Goal: Transaction & Acquisition: Subscribe to service/newsletter

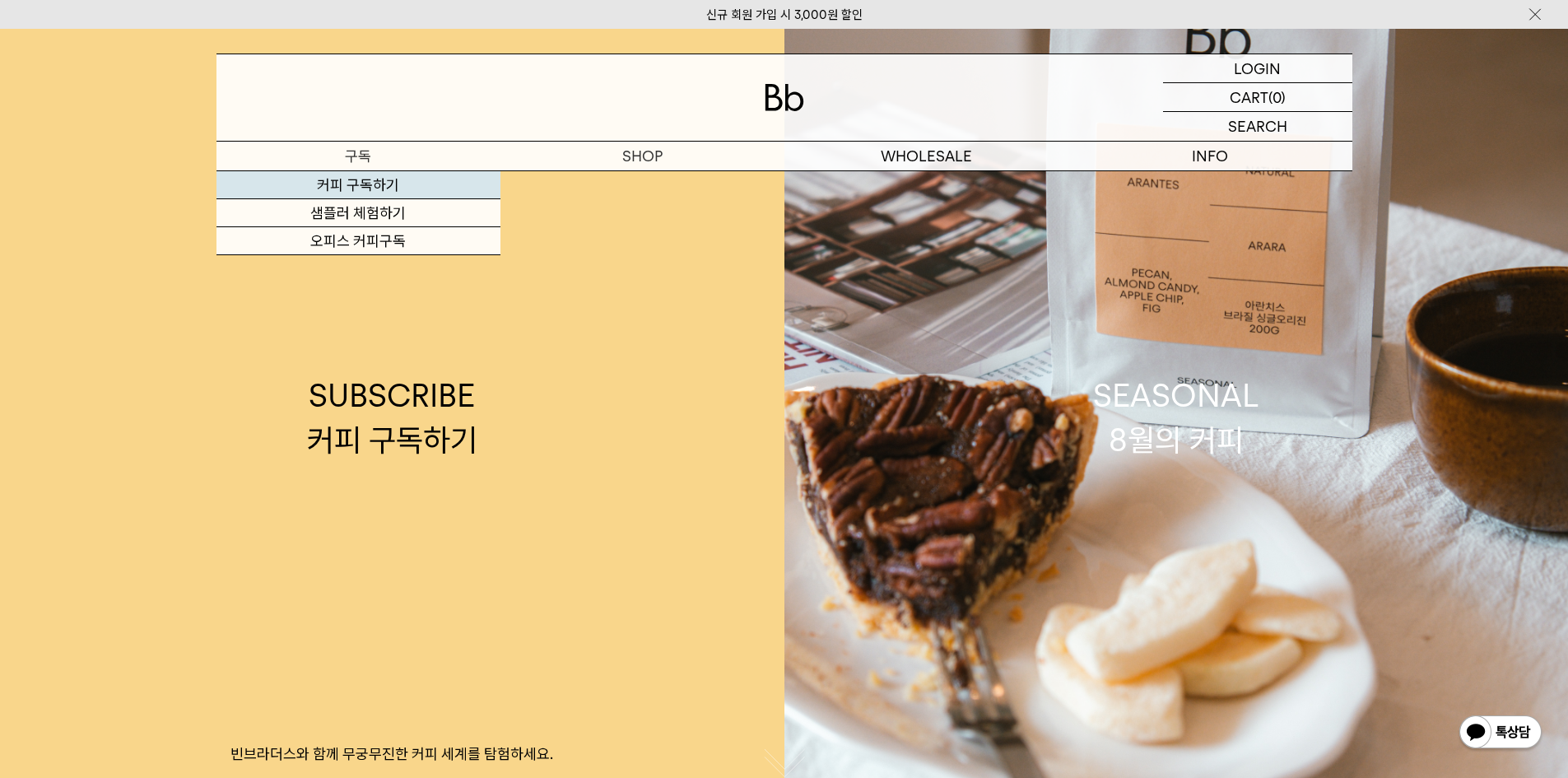
click at [410, 192] on link "커피 구독하기" at bounding box center [358, 185] width 284 height 28
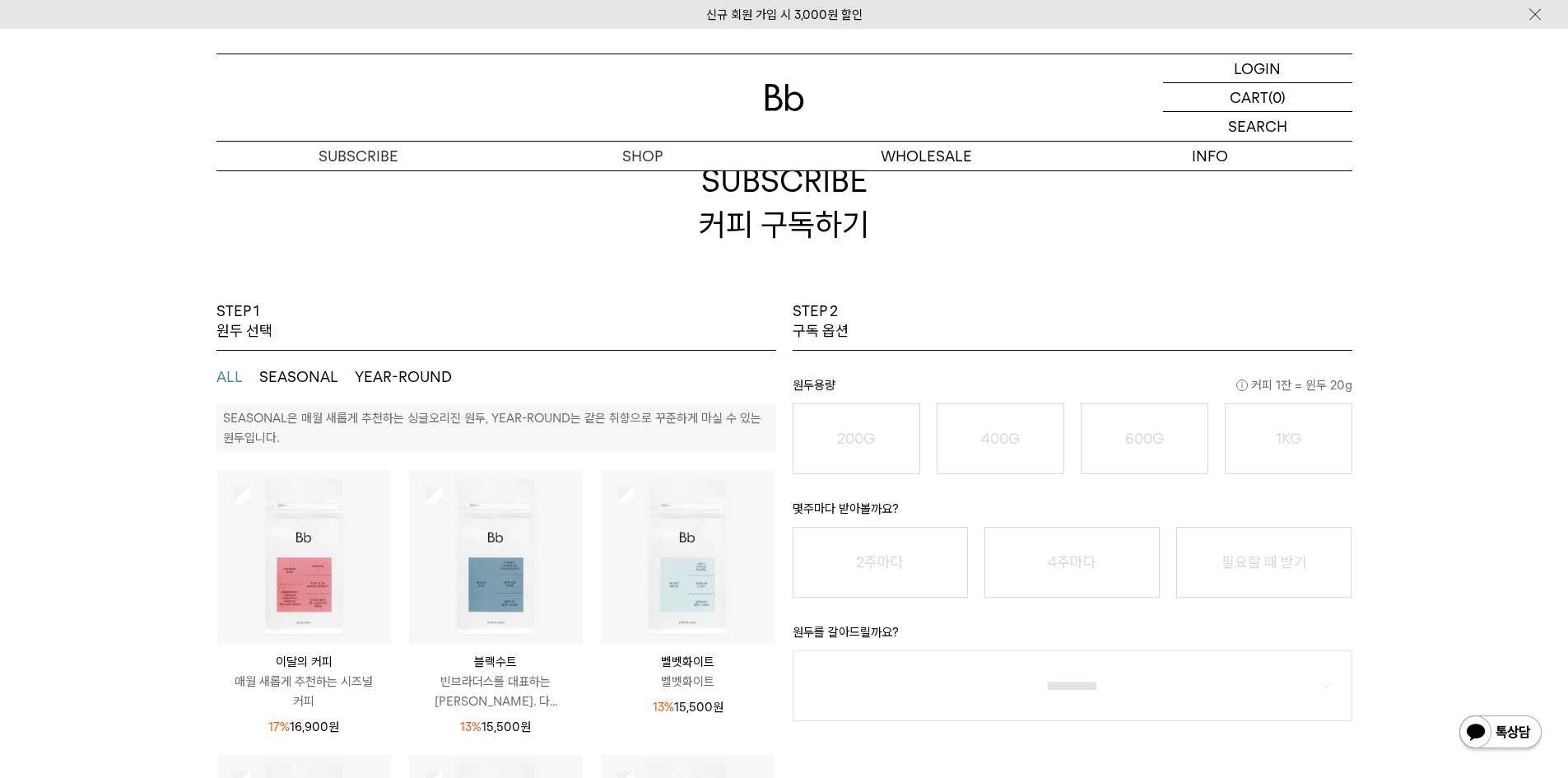
scroll to position [165, 0]
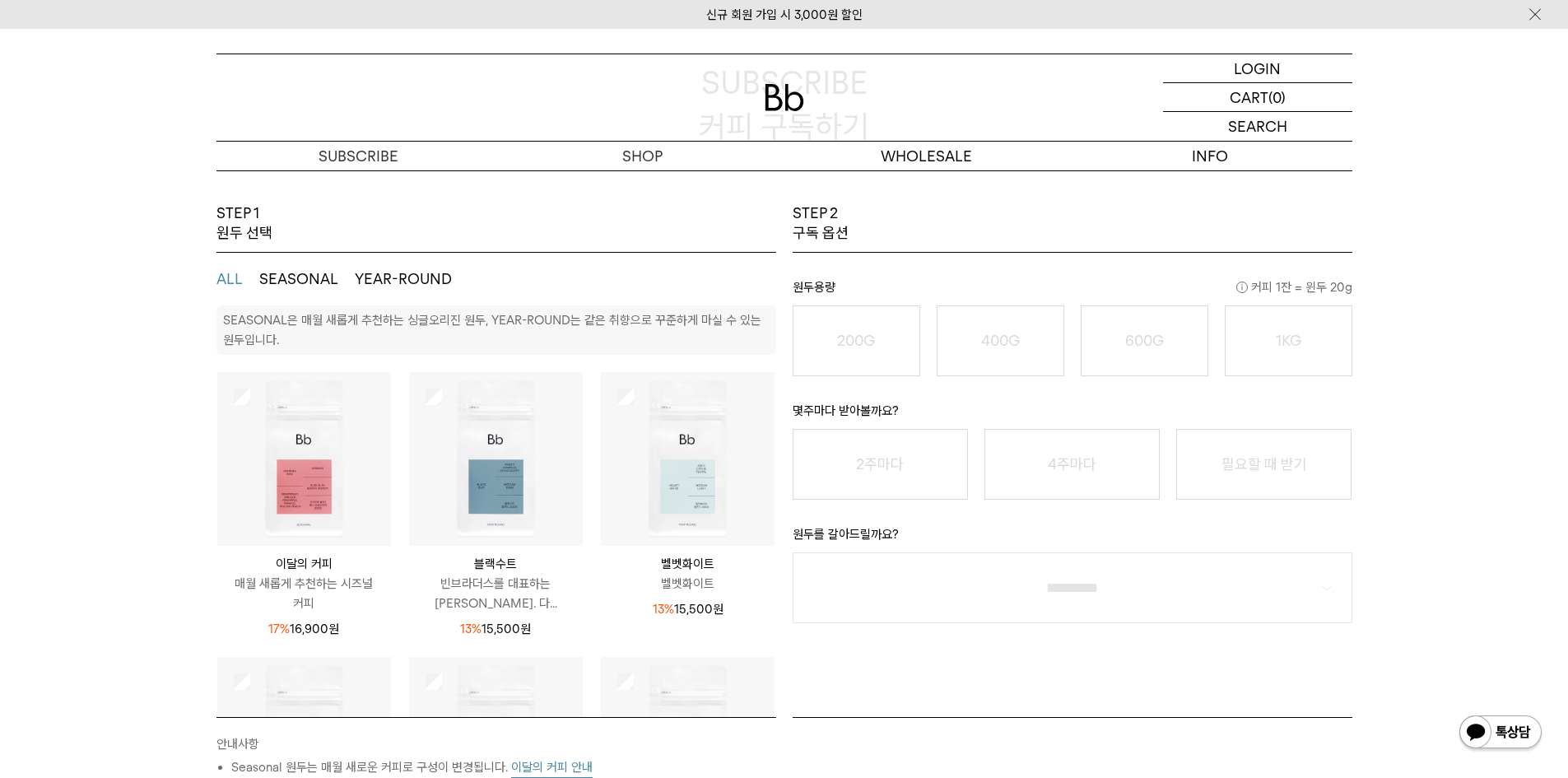
click at [618, 407] on img at bounding box center [687, 459] width 173 height 174
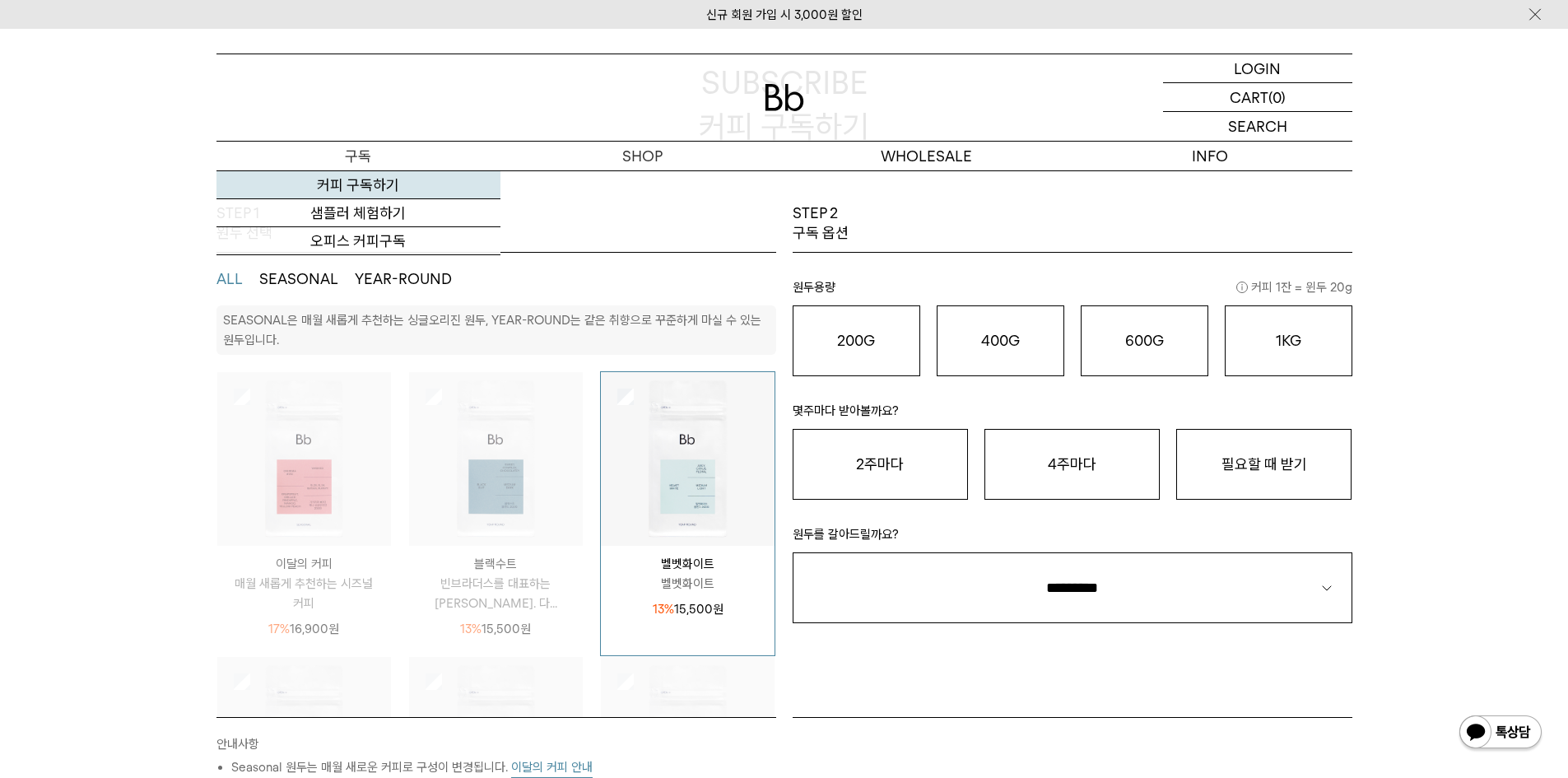
click at [411, 174] on link "커피 구독하기" at bounding box center [358, 185] width 284 height 28
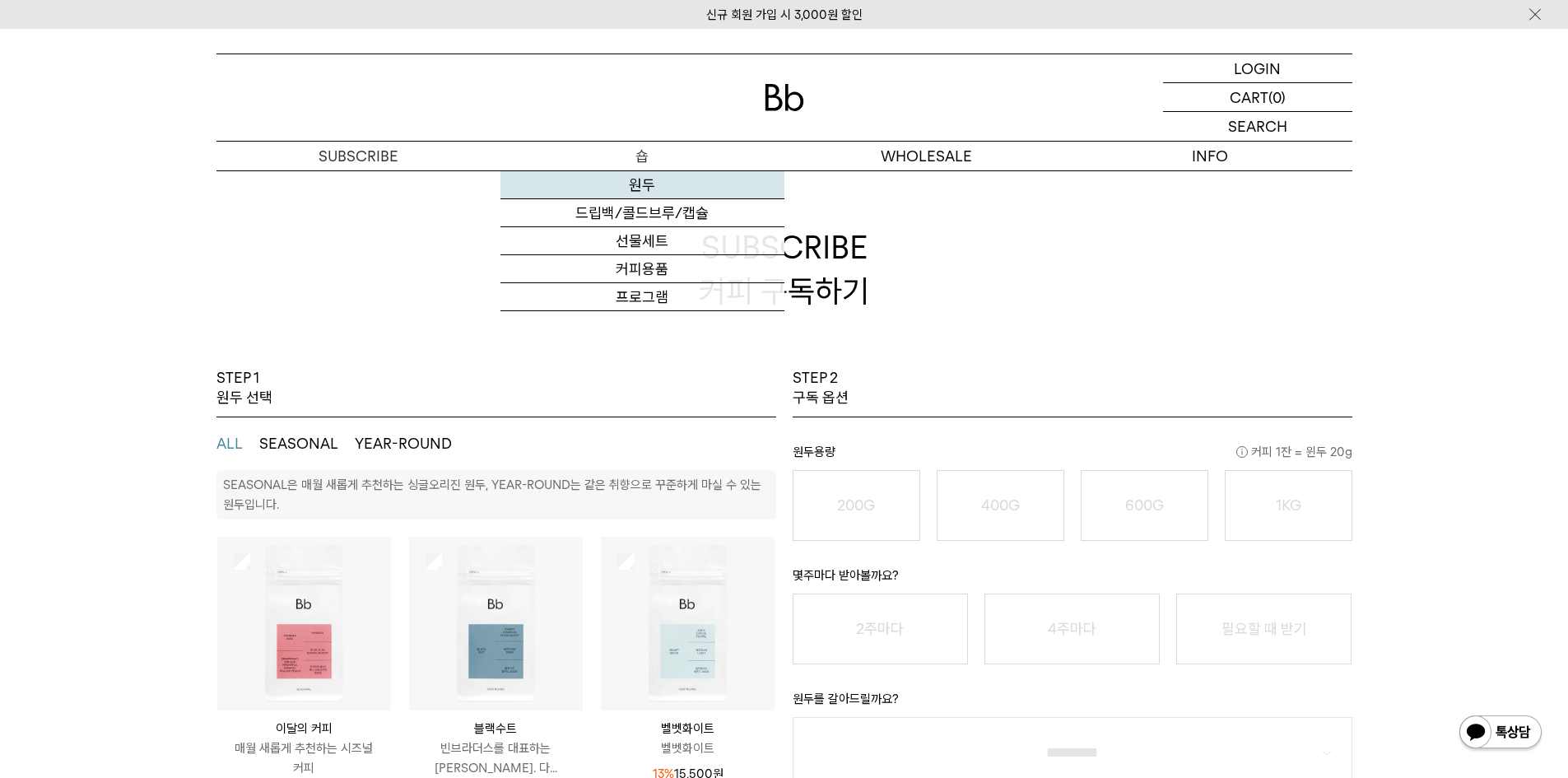
click at [658, 196] on link "원두" at bounding box center [642, 185] width 284 height 28
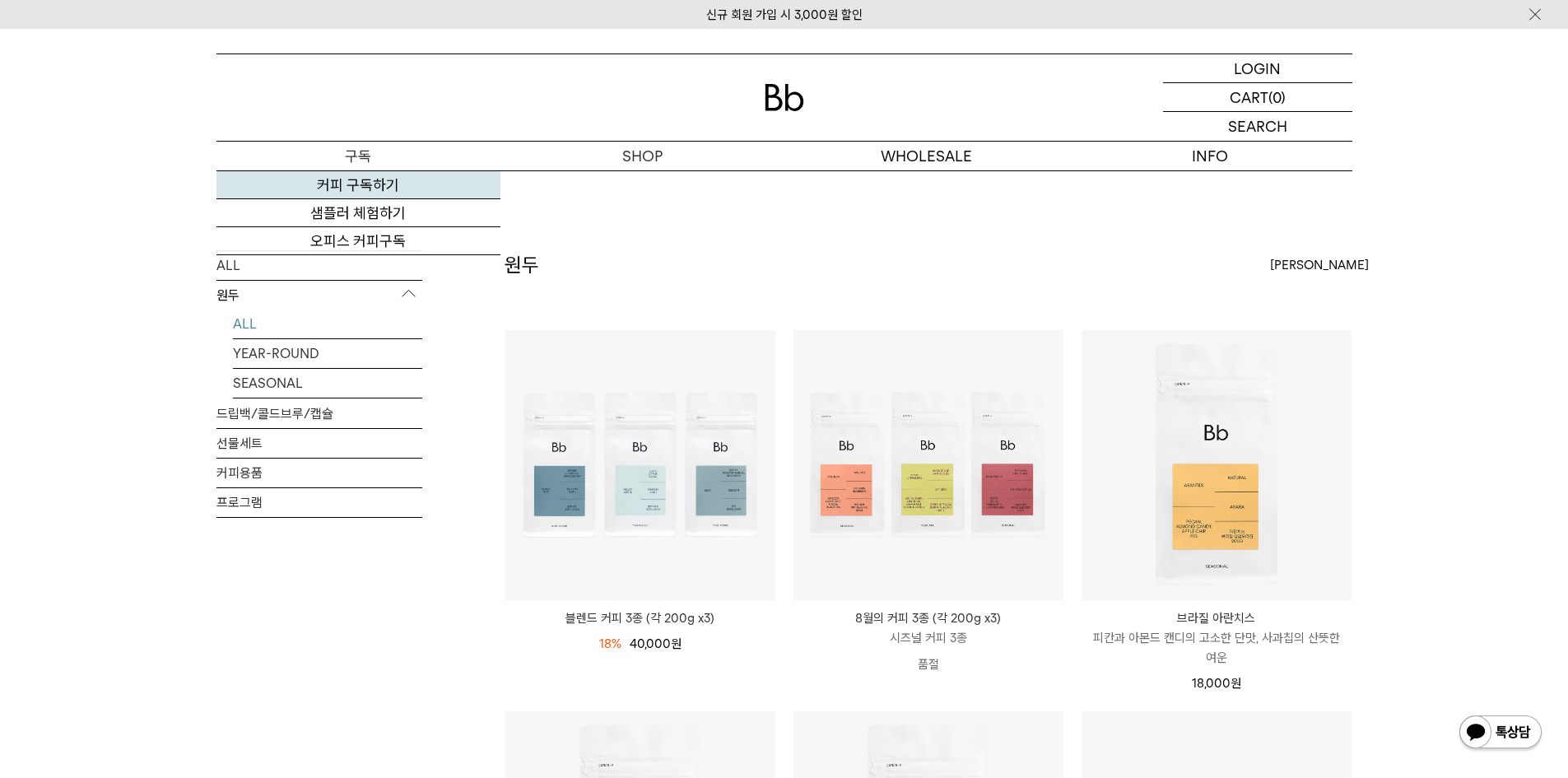
click at [383, 184] on link "커피 구독하기" at bounding box center [358, 185] width 284 height 28
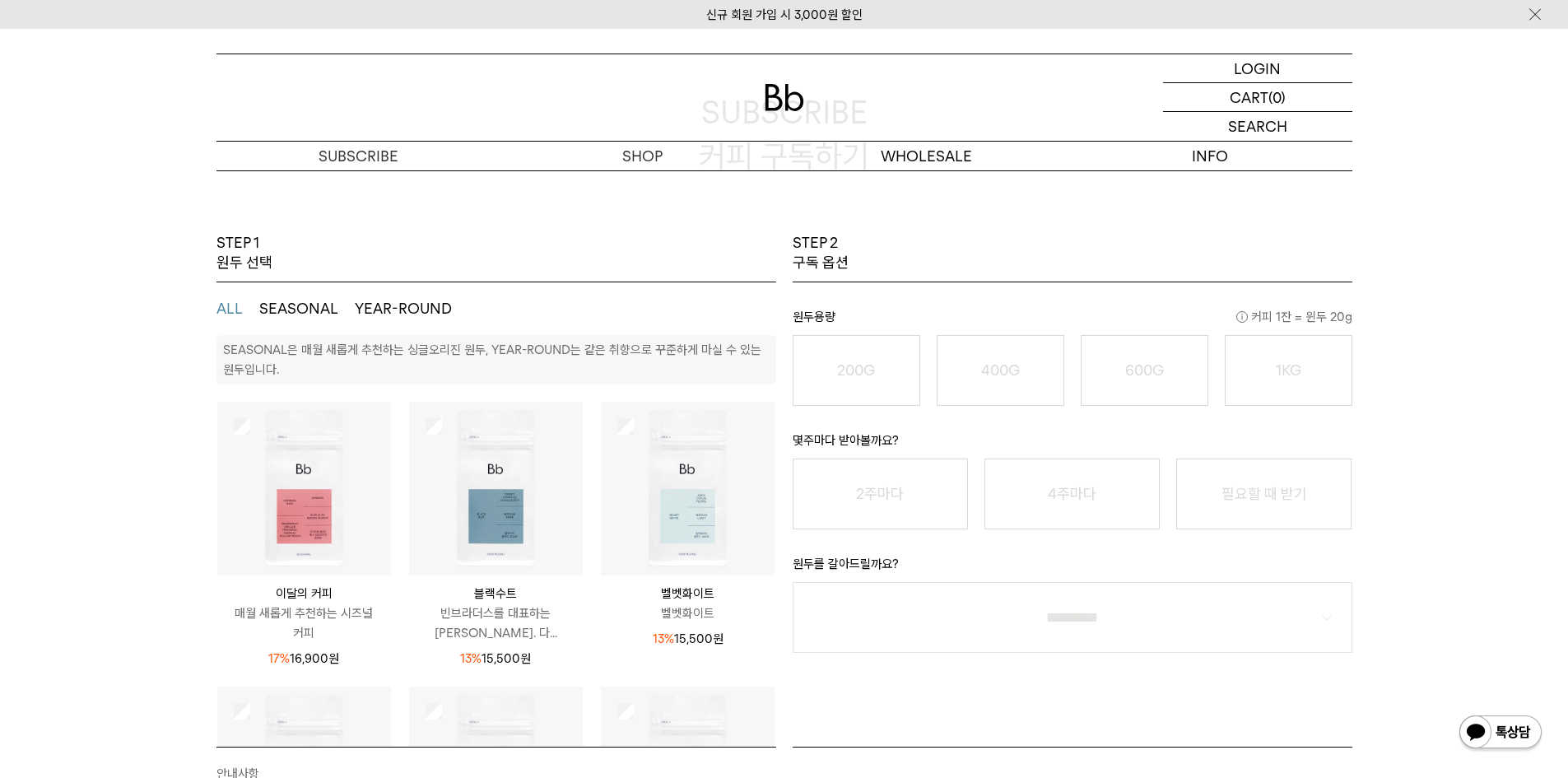
scroll to position [247, 0]
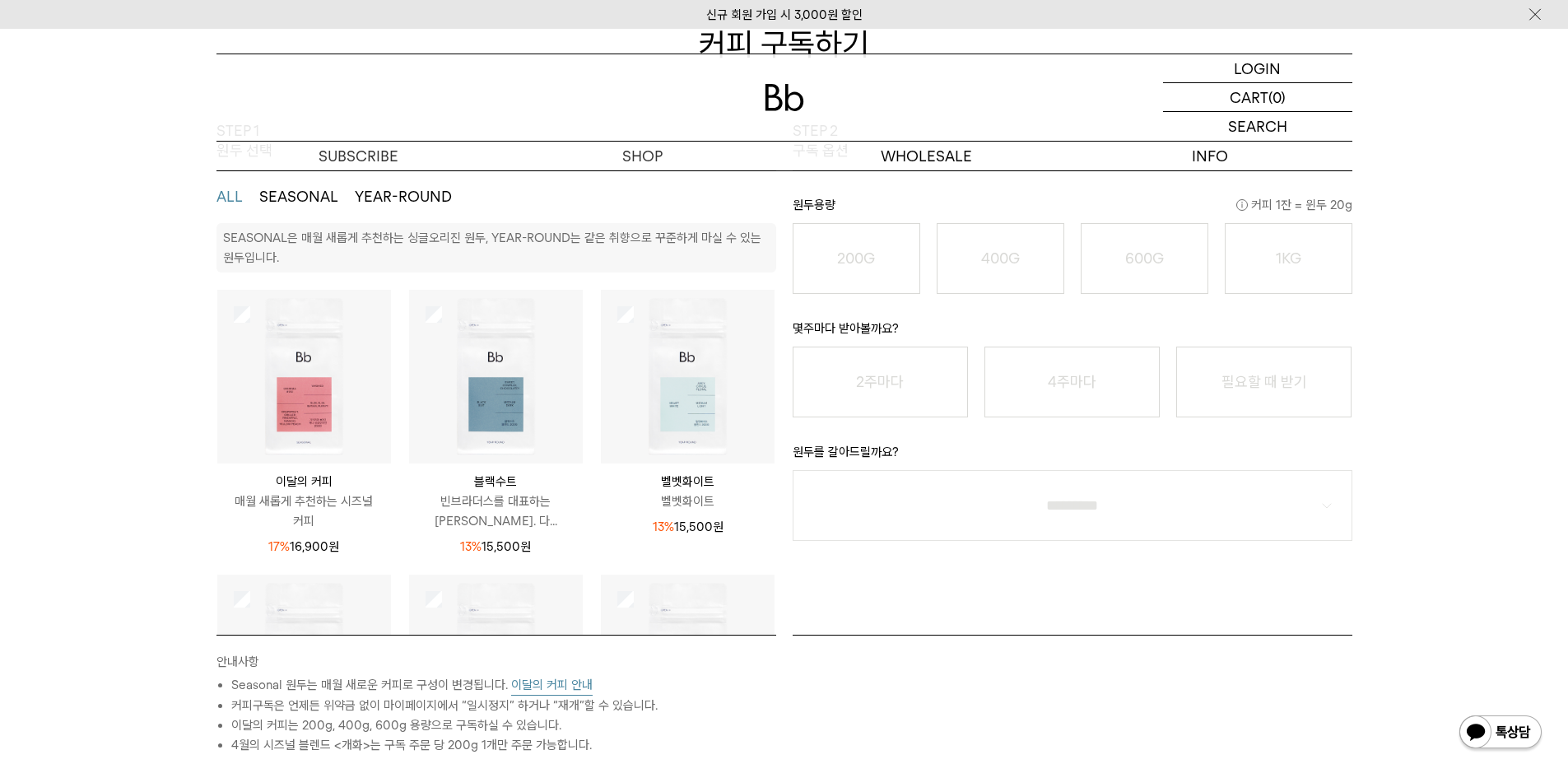
click at [134, 473] on div "STEP 1 원두 선택 ALL SEASONAL YEAR-ROUND SEASONAL은 매월 새롭게 추천하는 싱글오리진 원두, YEAR-ROUND…" at bounding box center [784, 520] width 1568 height 799
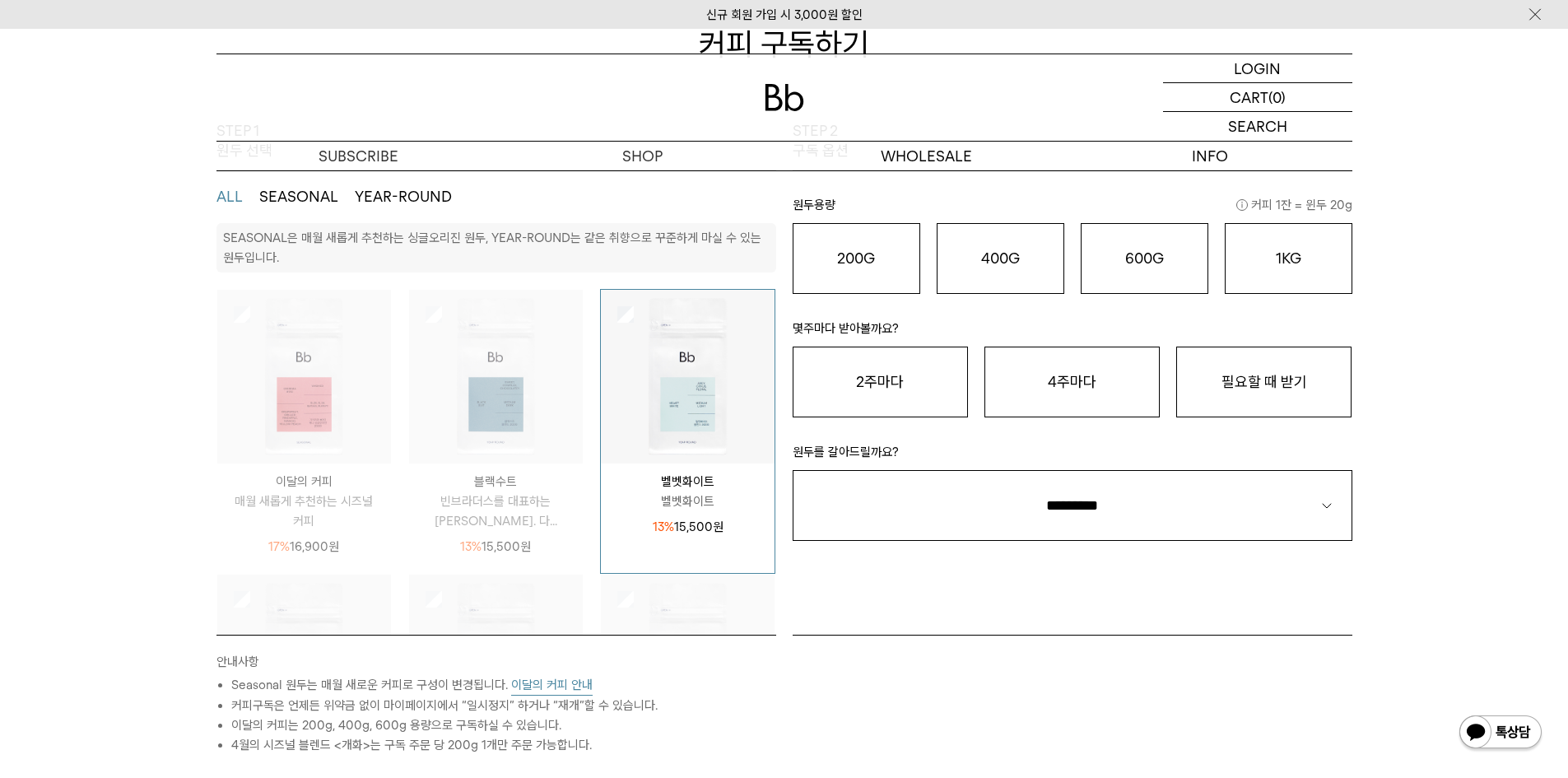
click at [168, 432] on div "STEP 1 원두 선택 ALL SEASONAL YEAR-ROUND SEASONAL은 매월 새롭게 추천하는 싱글오리진 원두, YEAR-ROUND…" at bounding box center [784, 520] width 1568 height 799
click at [120, 500] on div "STEP 1 원두 선택 ALL SEASONAL YEAR-ROUND SEASONAL은 매월 새롭게 추천하는 싱글오리진 원두, YEAR-ROUND…" at bounding box center [784, 520] width 1568 height 799
click at [903, 272] on button "200G 16,900 원" at bounding box center [857, 259] width 128 height 71
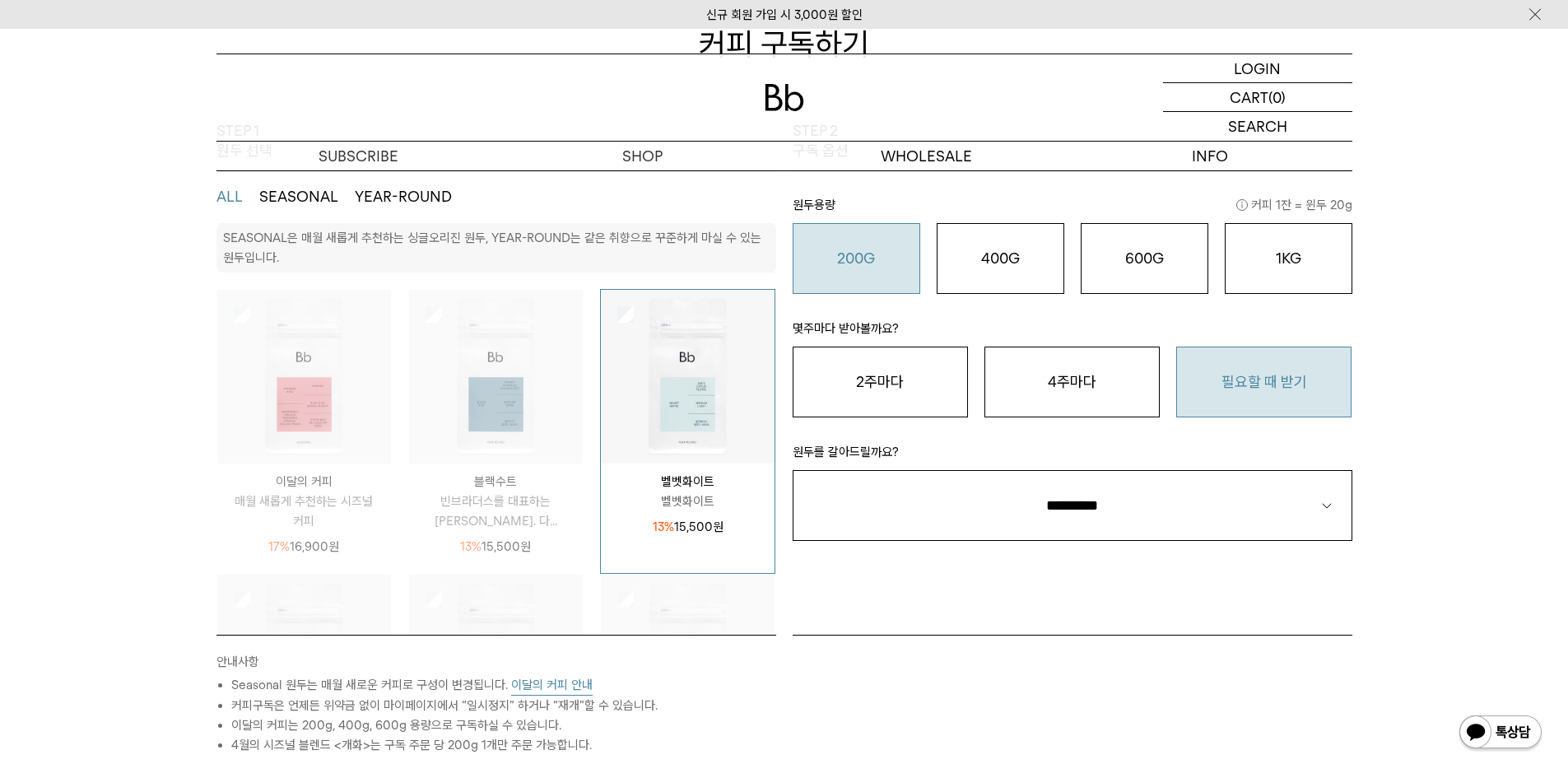
click at [1335, 396] on button "필요할 때 받기" at bounding box center [1263, 383] width 175 height 71
click at [1267, 467] on p "원두를 갈아드릴까요?" at bounding box center [1073, 456] width 560 height 28
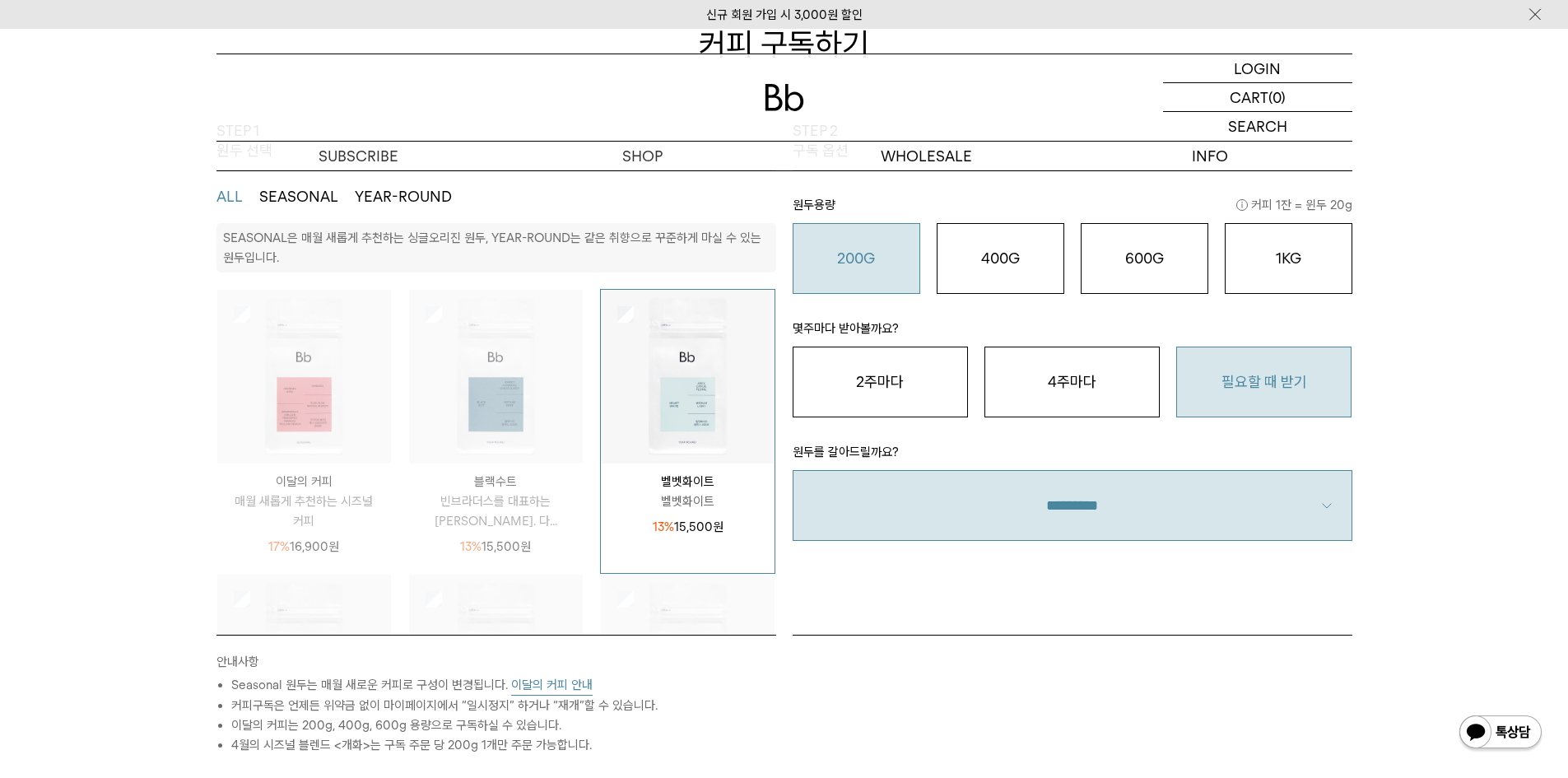
drag, startPoint x: 1257, startPoint y: 490, endPoint x: 1220, endPoint y: 507, distance: 40.7
click at [1256, 491] on select "**********" at bounding box center [1073, 506] width 560 height 71
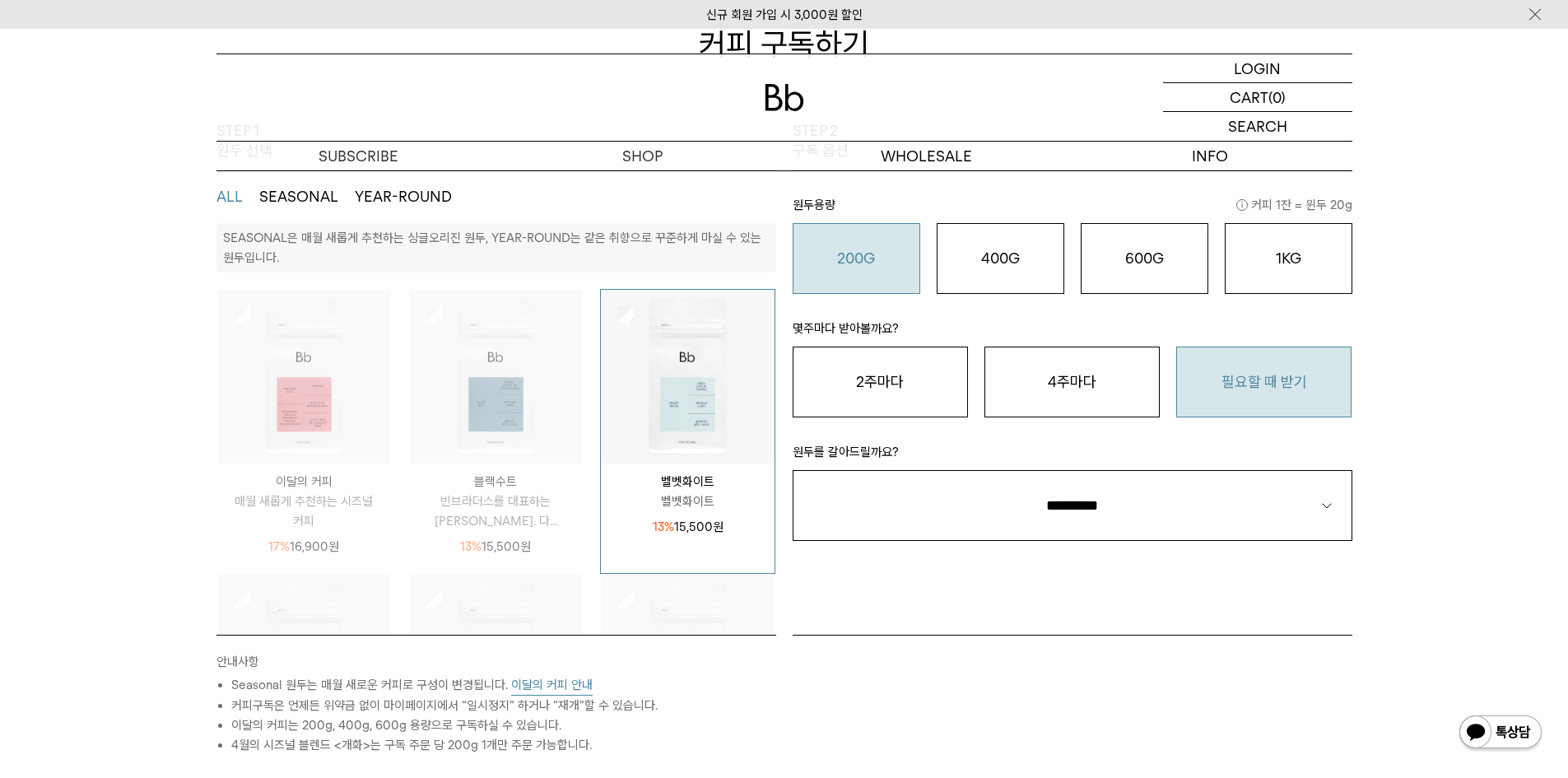
click at [1564, 555] on div "STEP 1 원두 선택 ALL SEASONAL YEAR-ROUND SEASONAL은 매월 새롭게 추천하는 싱글오리진 원두, YEAR-ROUND…" at bounding box center [784, 520] width 1568 height 799
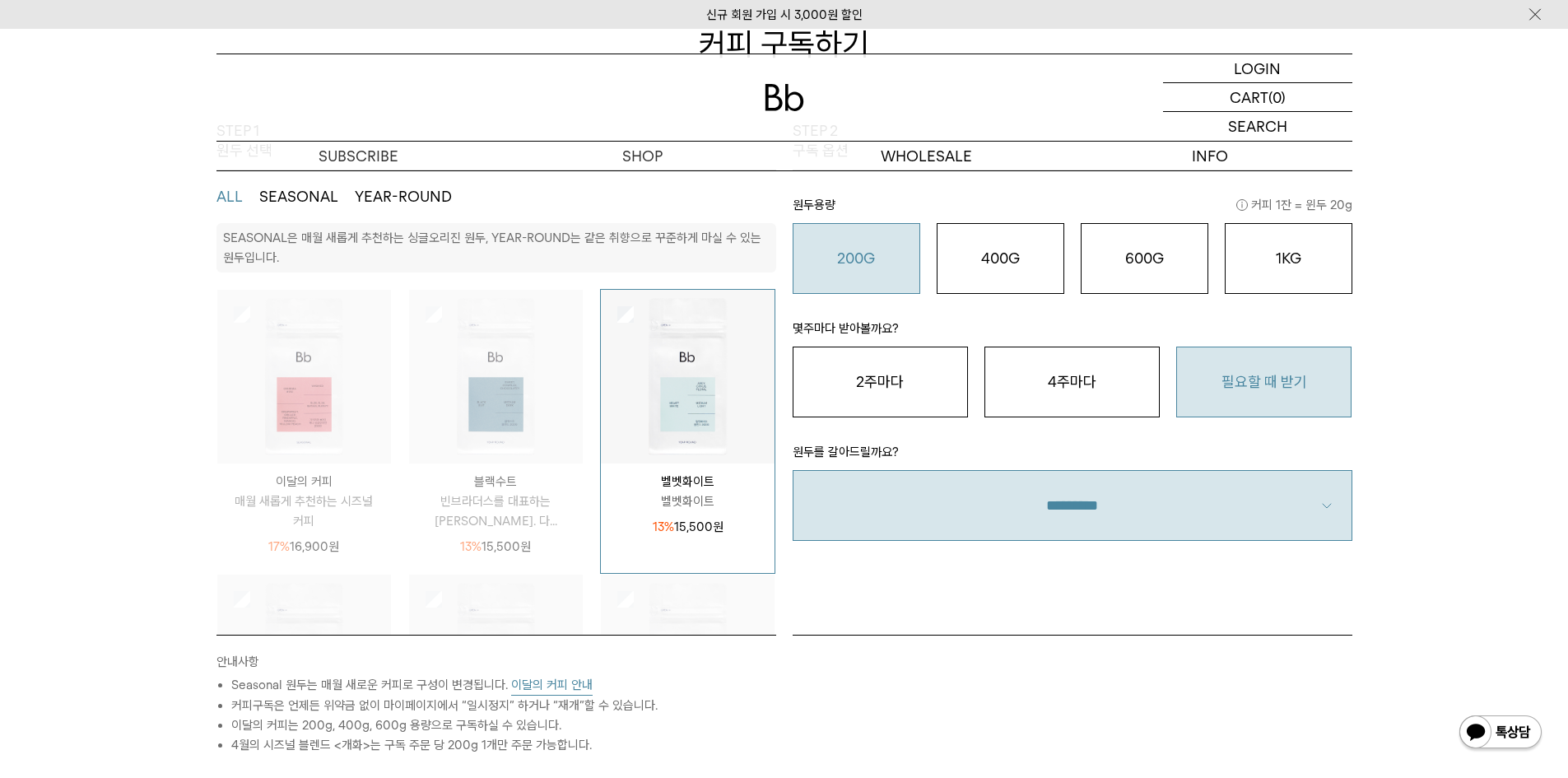
click at [1243, 515] on select "**********" at bounding box center [1073, 506] width 560 height 71
select select "**"
click at [793, 471] on select "**********" at bounding box center [1073, 506] width 560 height 71
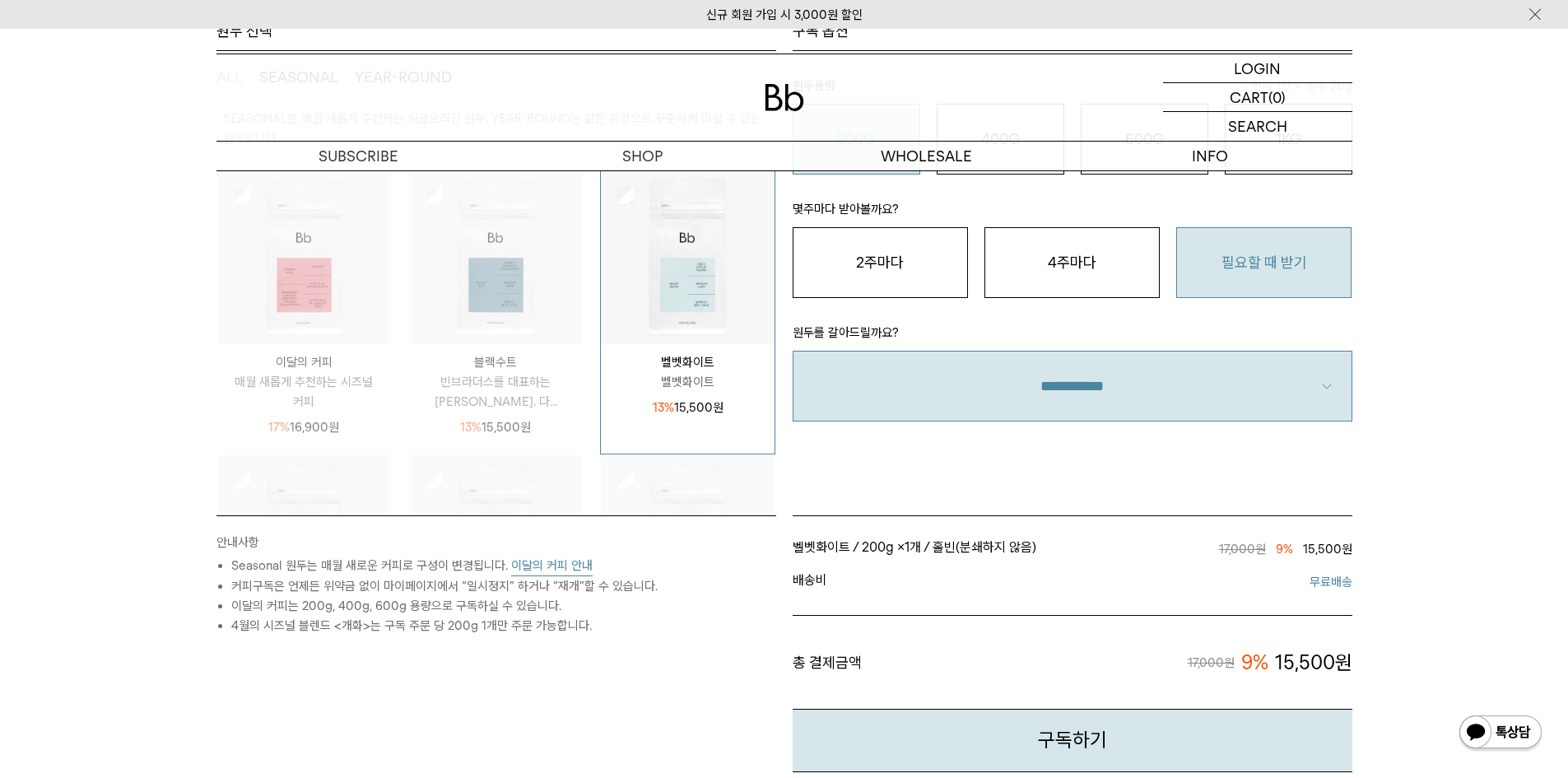
scroll to position [577, 0]
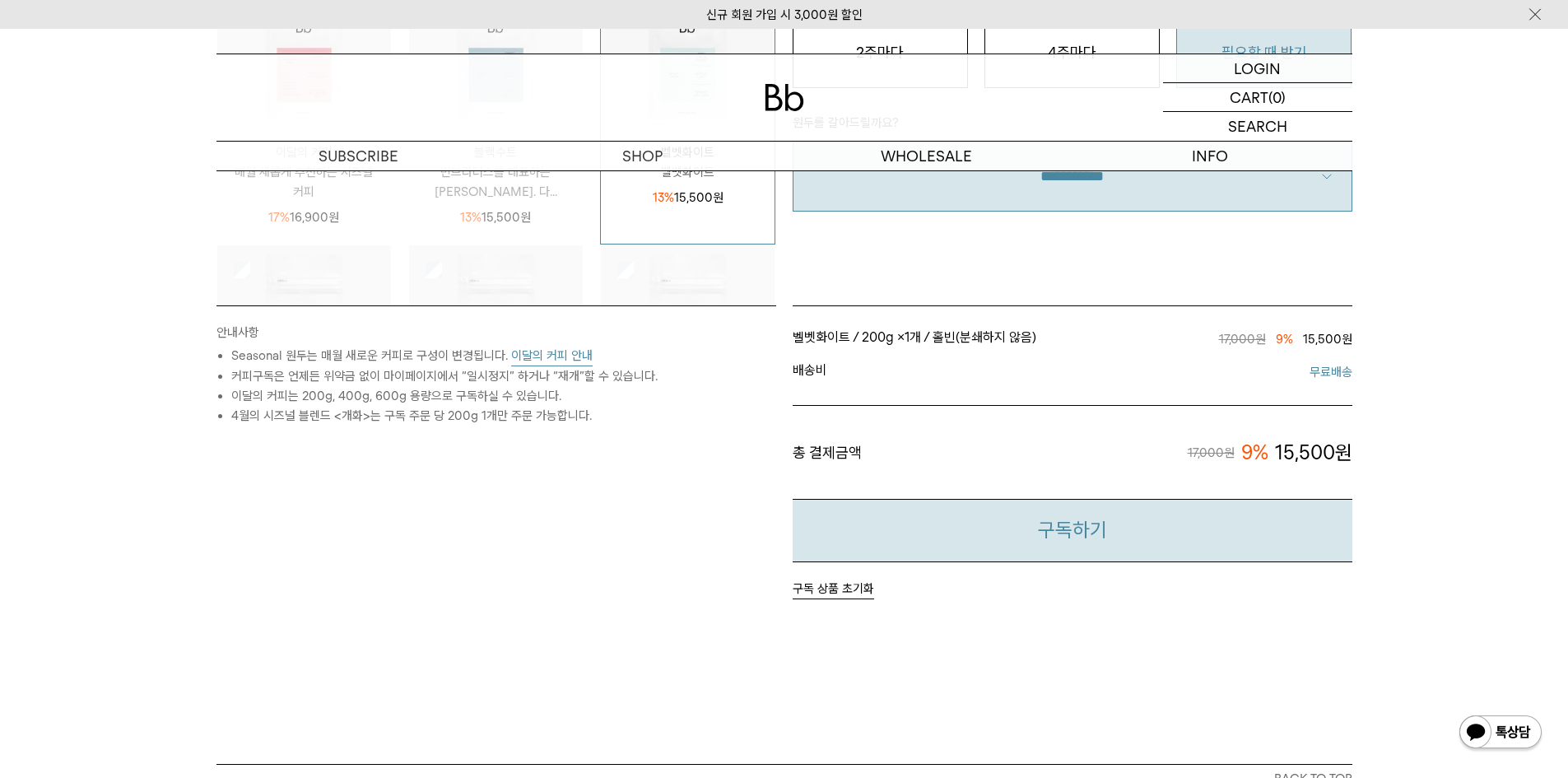
click at [1155, 547] on button "구독하기" at bounding box center [1073, 530] width 560 height 63
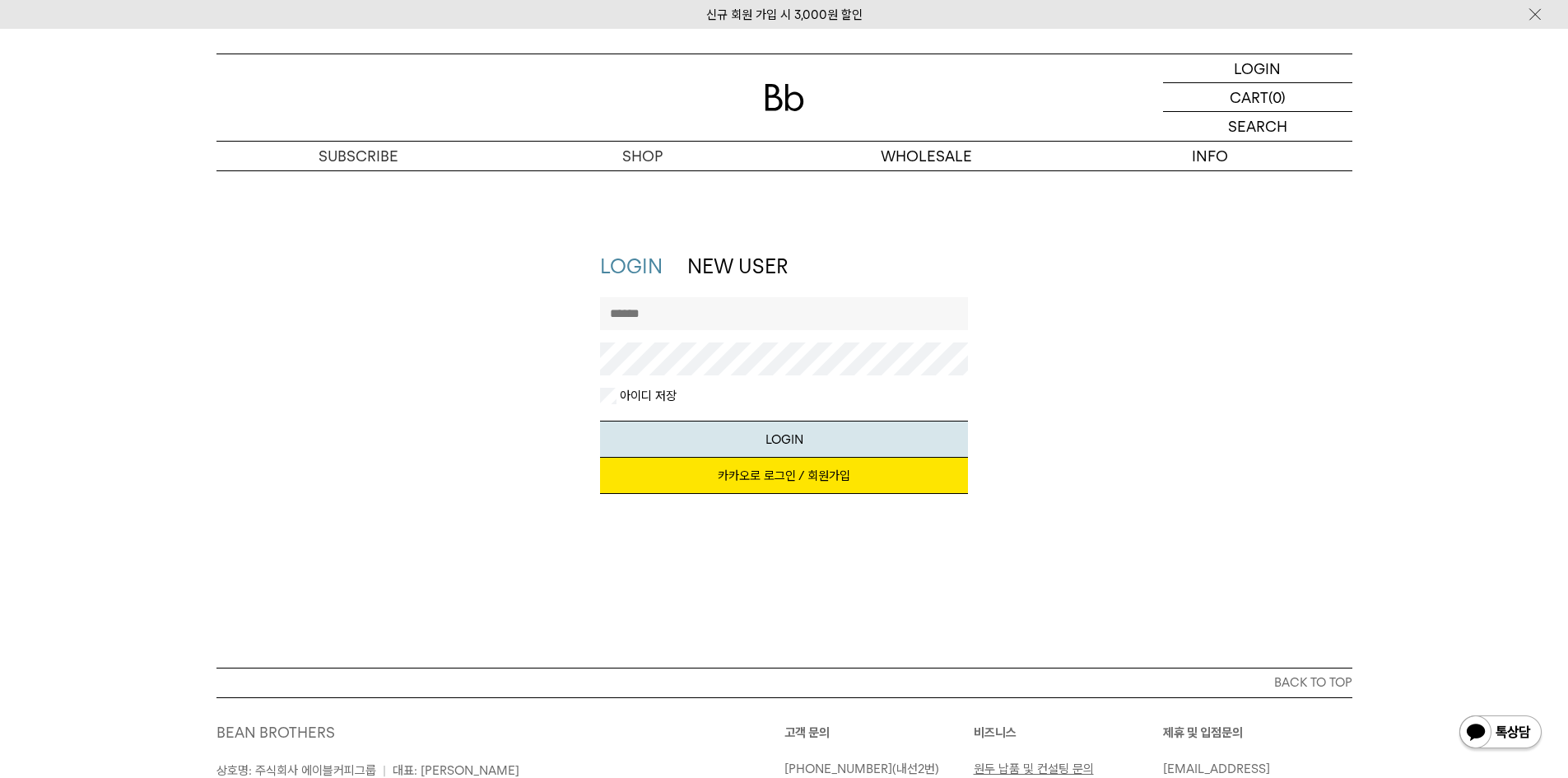
click at [848, 314] on input "text" at bounding box center [784, 313] width 368 height 33
click at [815, 469] on link "카카오로 로그인 / 회원가입" at bounding box center [784, 476] width 368 height 36
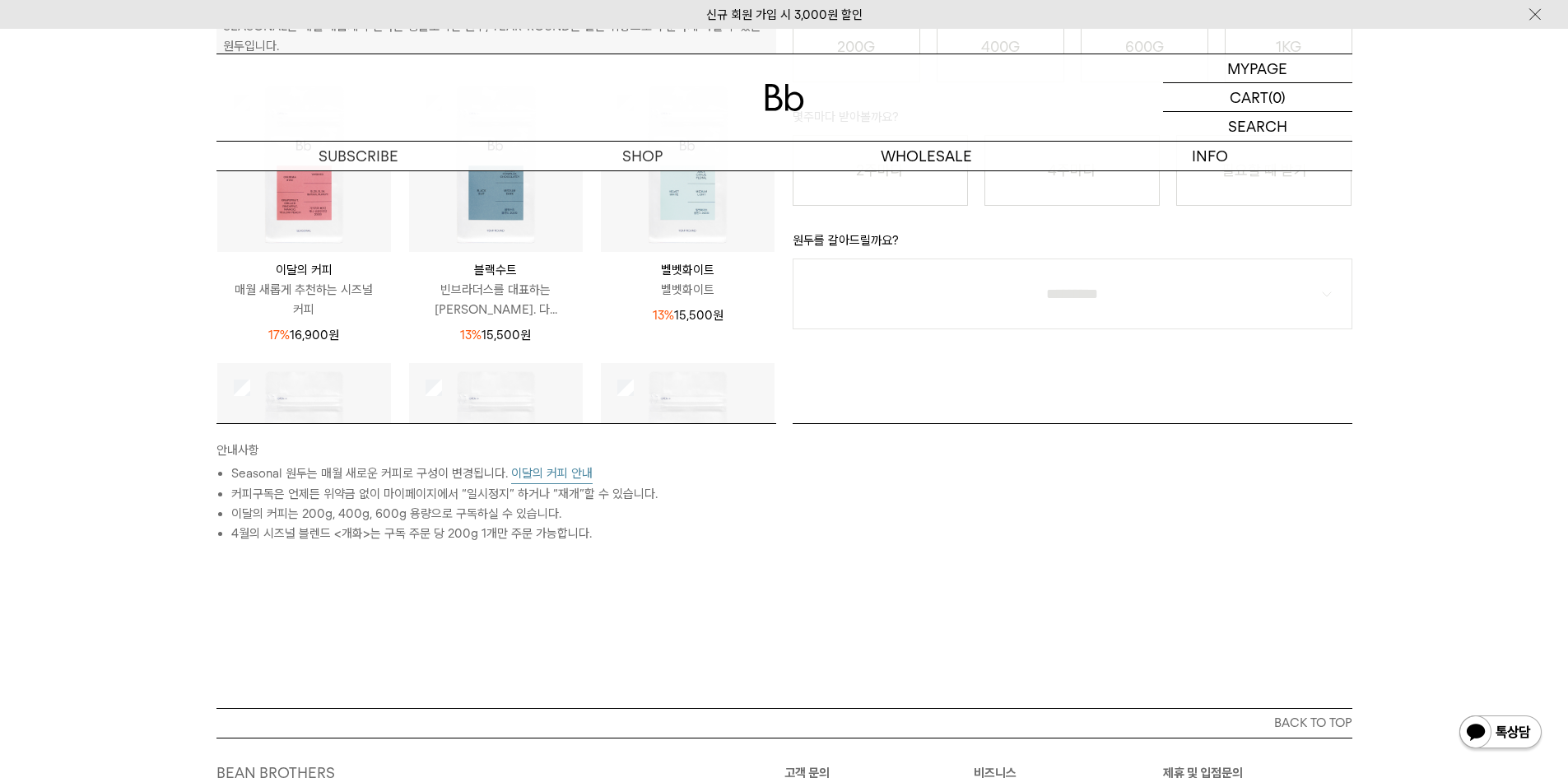
scroll to position [208, 0]
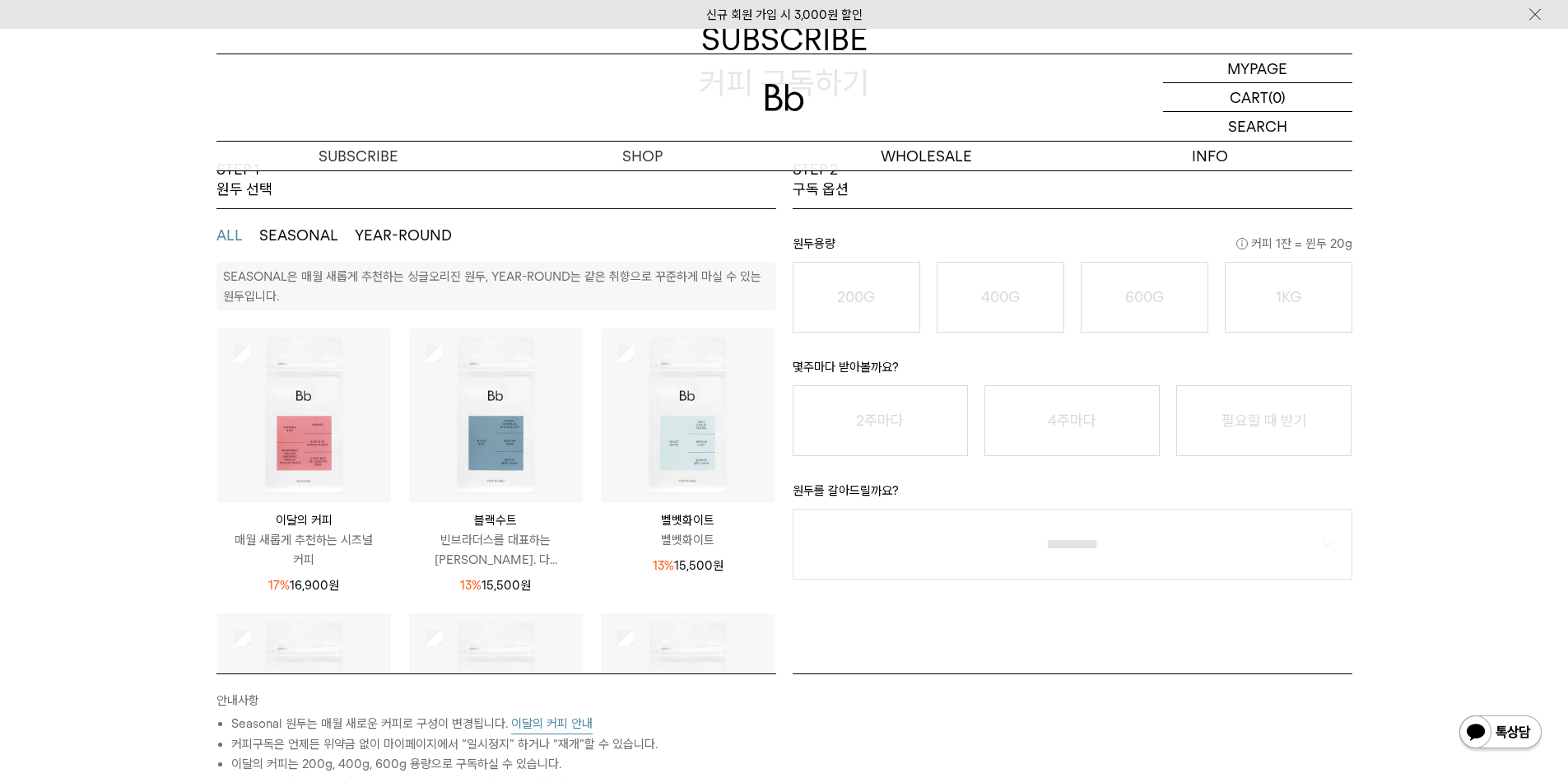
click at [620, 396] on img at bounding box center [687, 415] width 173 height 174
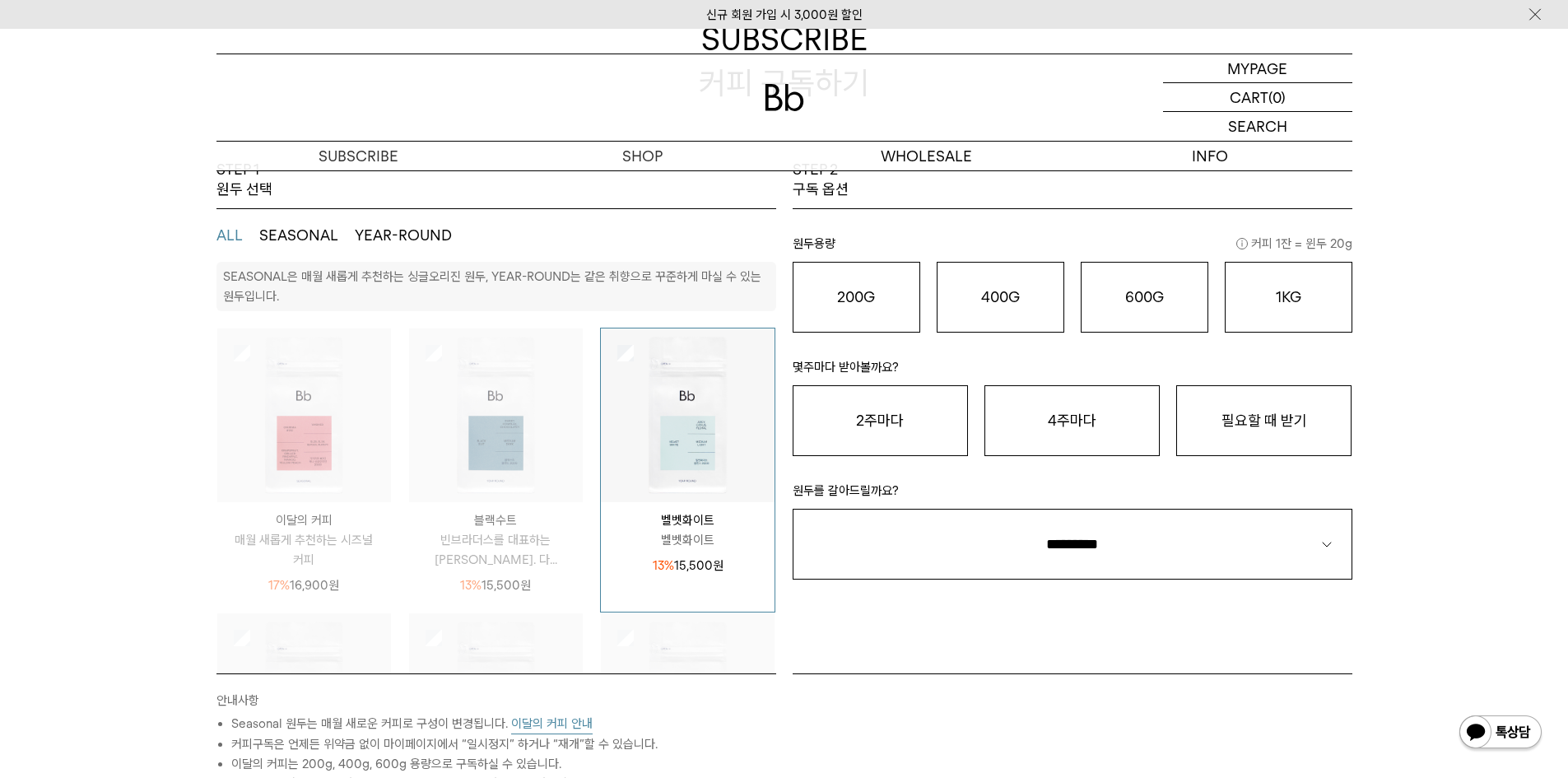
click at [1537, 422] on div "STEP 1 원두 선택 ALL SEASONAL YEAR-ROUND SEASONAL은 매월 새롭게 추천하는 싱글오리진 원두, YEAR-ROUND…" at bounding box center [784, 559] width 1568 height 799
click at [837, 288] on div "200G 16,900 원" at bounding box center [856, 297] width 110 height 20
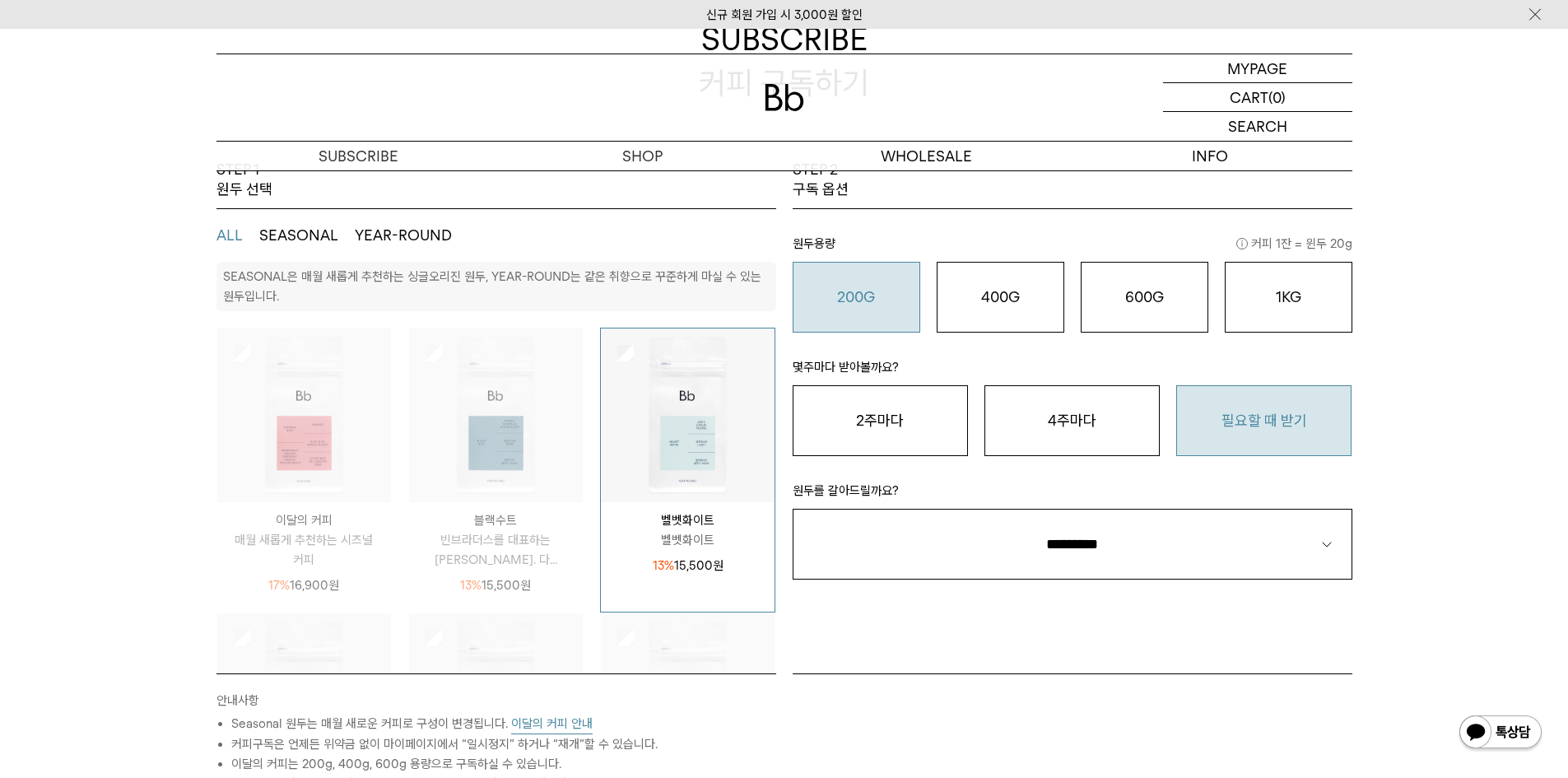
click at [1280, 431] on button "필요할 때 받기" at bounding box center [1263, 421] width 175 height 71
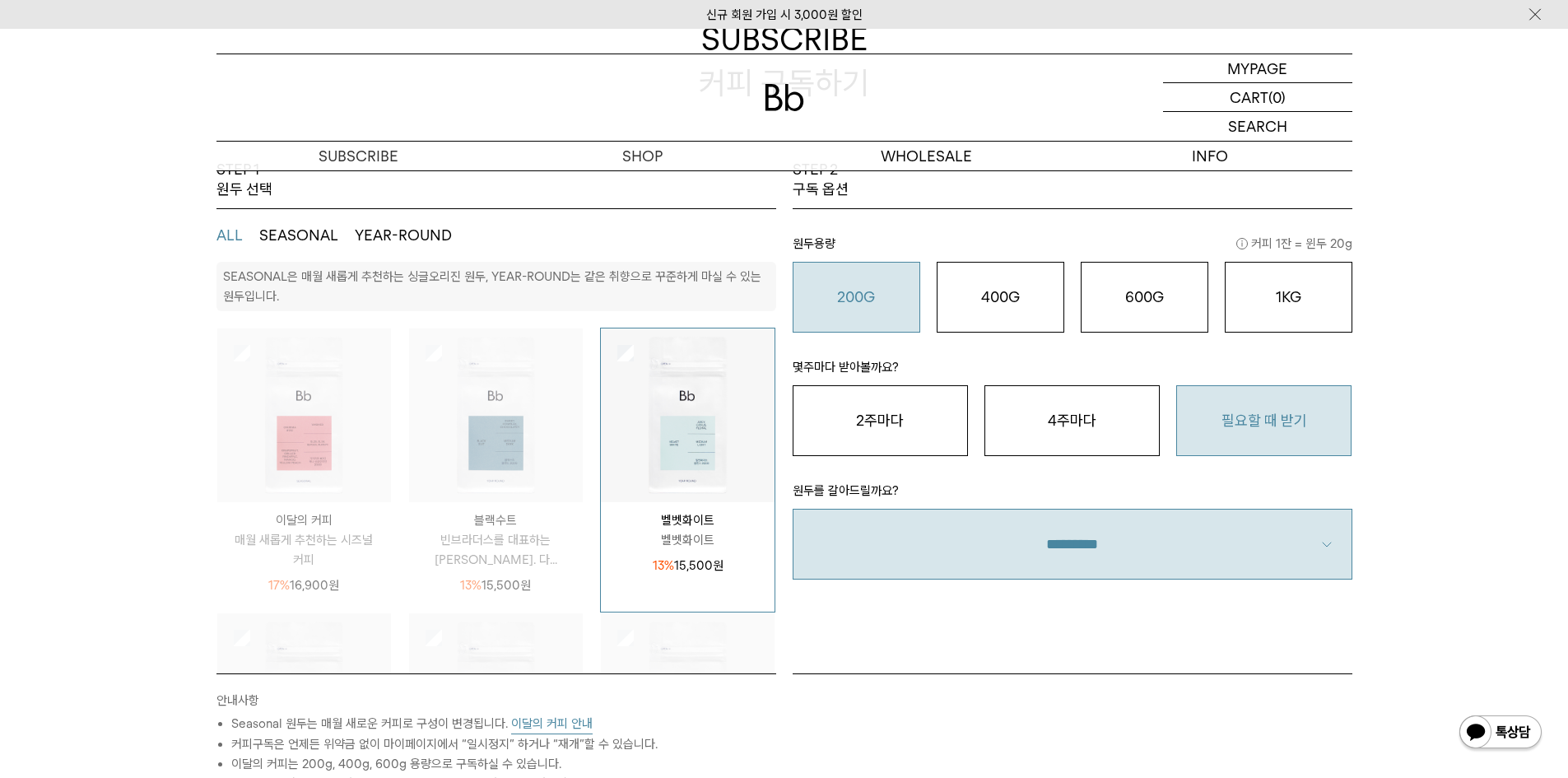
click at [1172, 520] on select "**********" at bounding box center [1073, 545] width 560 height 71
select select "**"
click at [793, 509] on select "**********" at bounding box center [1073, 545] width 560 height 71
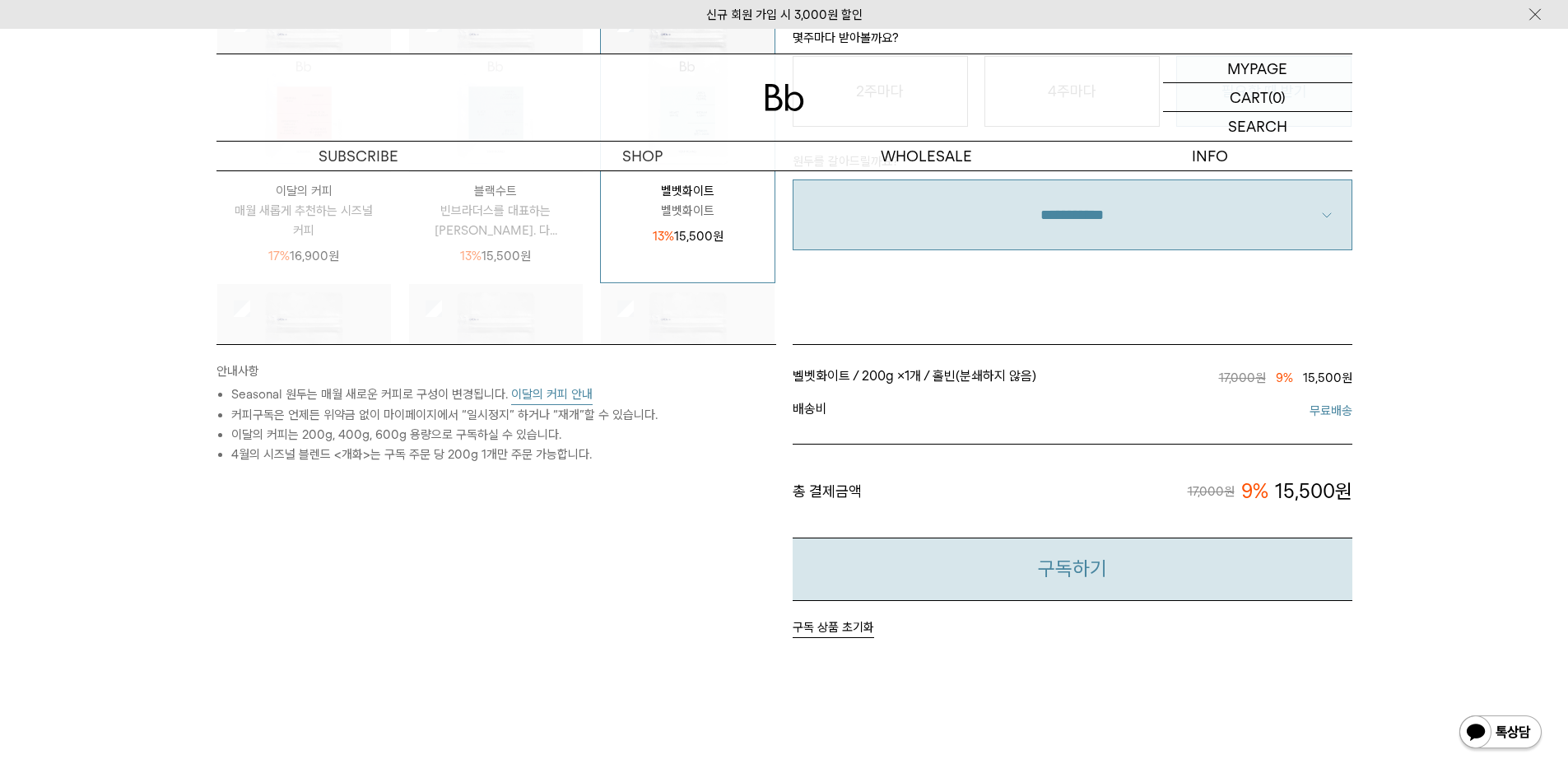
click at [1159, 586] on button "구독하기" at bounding box center [1073, 569] width 560 height 63
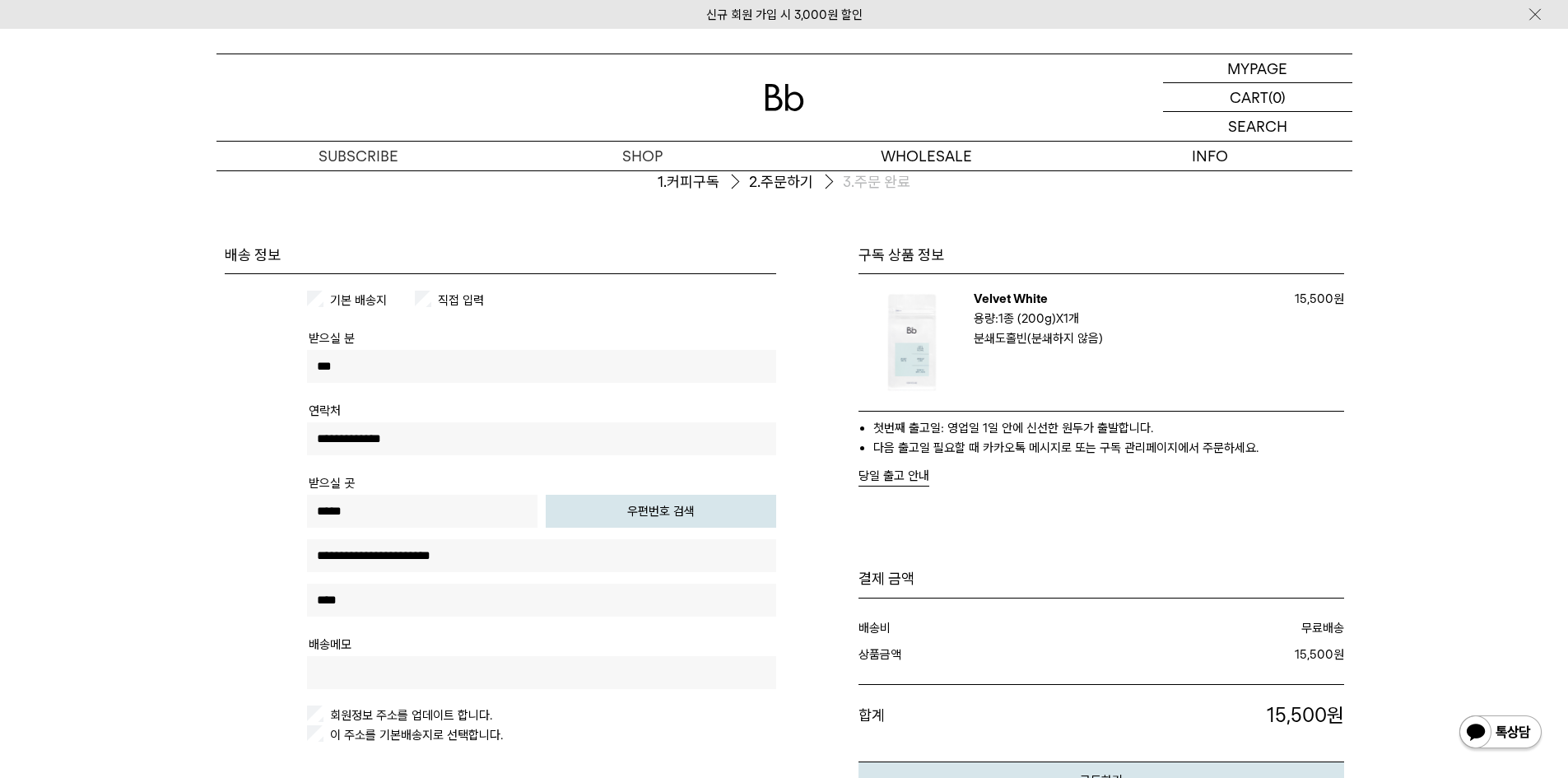
scroll to position [247, 0]
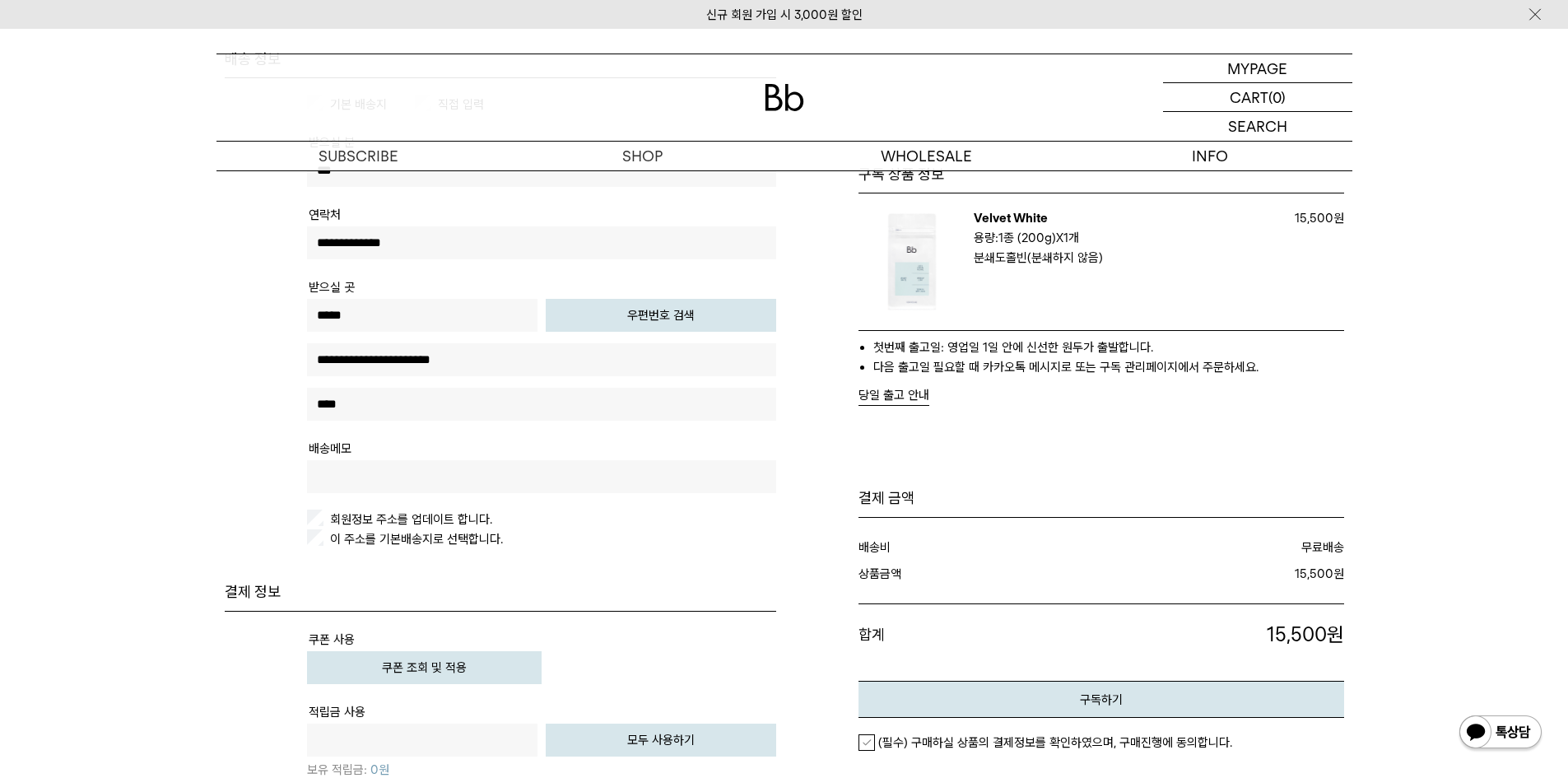
click at [5, 391] on form "주문서작성 / 결제 1. 커피구독 2. 주문하기 3. 주문 완료 구독 상품 정보 Velvet White 구독: 필요할때 받기 용량: 1종 (2…" at bounding box center [784, 490] width 1568 height 1133
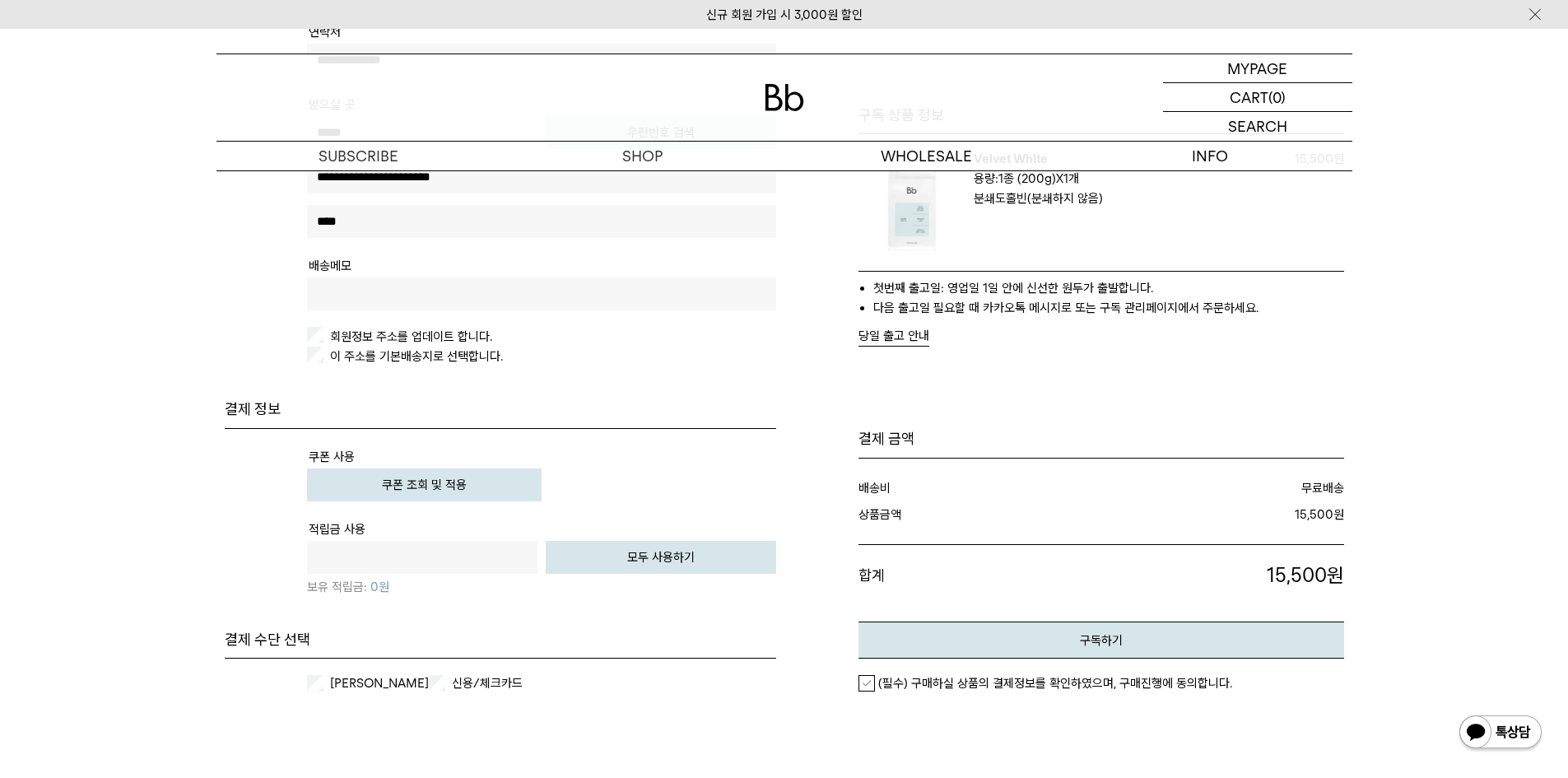
scroll to position [577, 0]
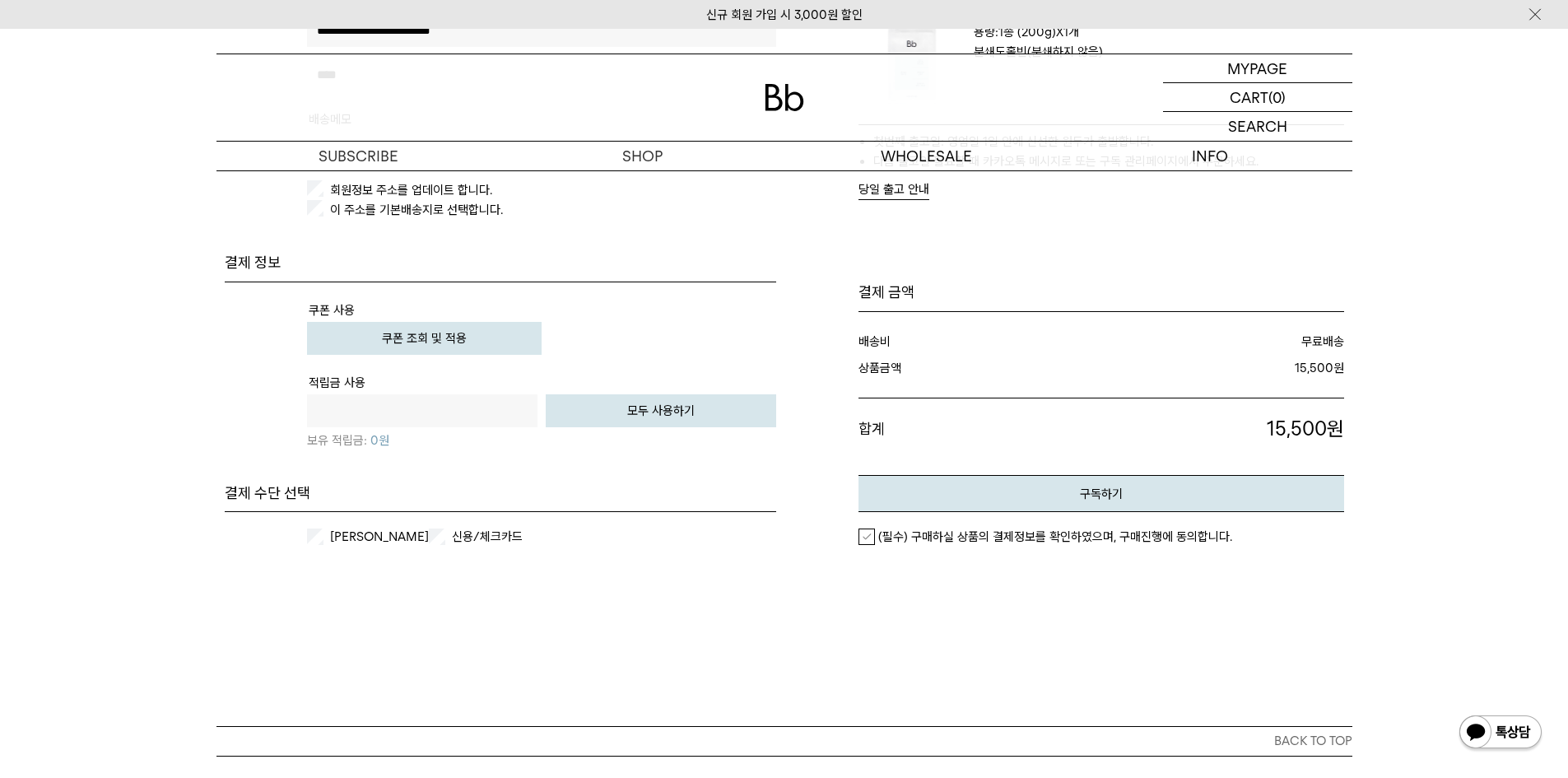
click at [483, 348] on button "쿠폰 조회 및 적용" at bounding box center [425, 338] width 235 height 33
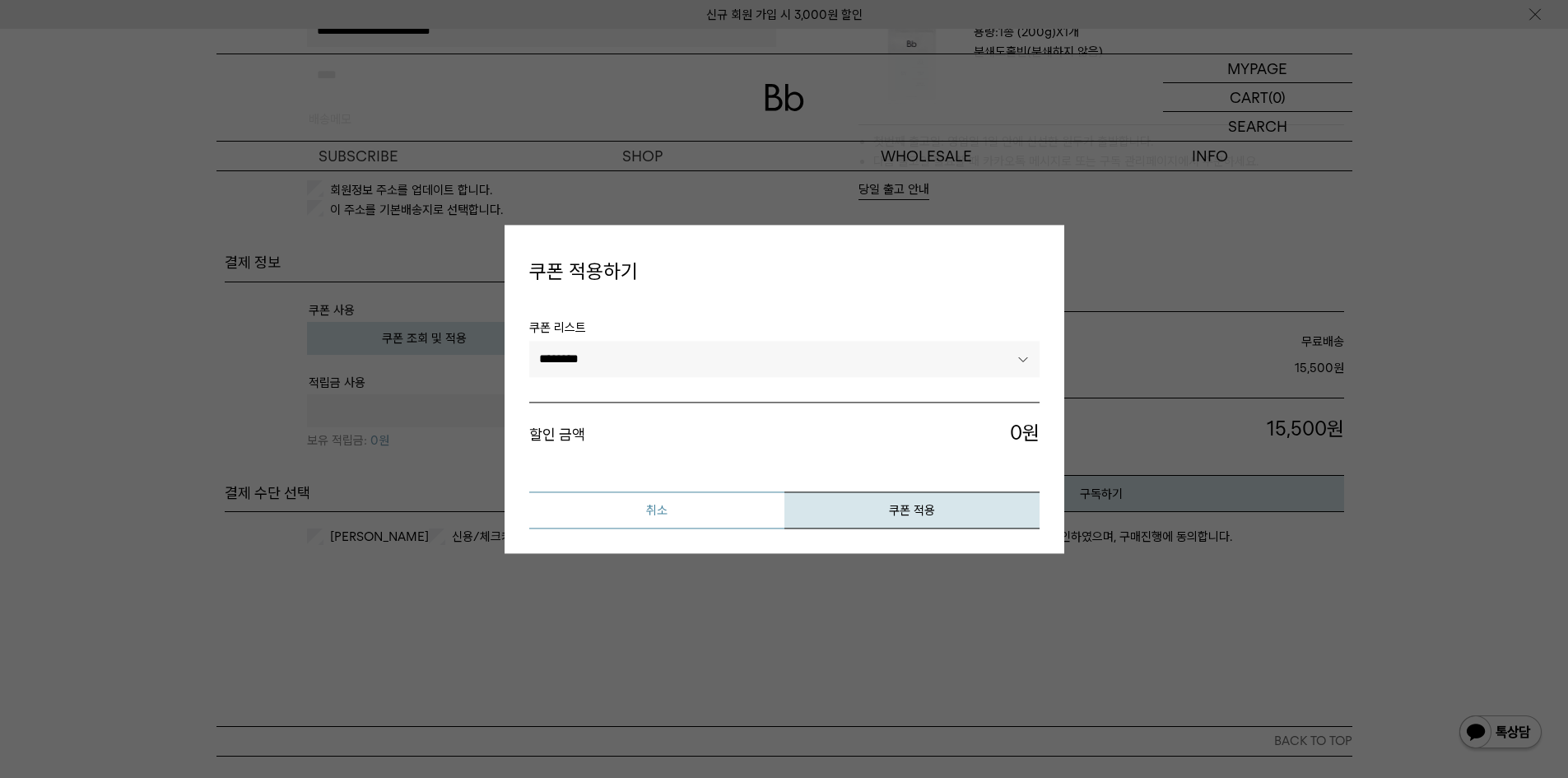
click at [719, 511] on button "취소" at bounding box center [657, 509] width 255 height 37
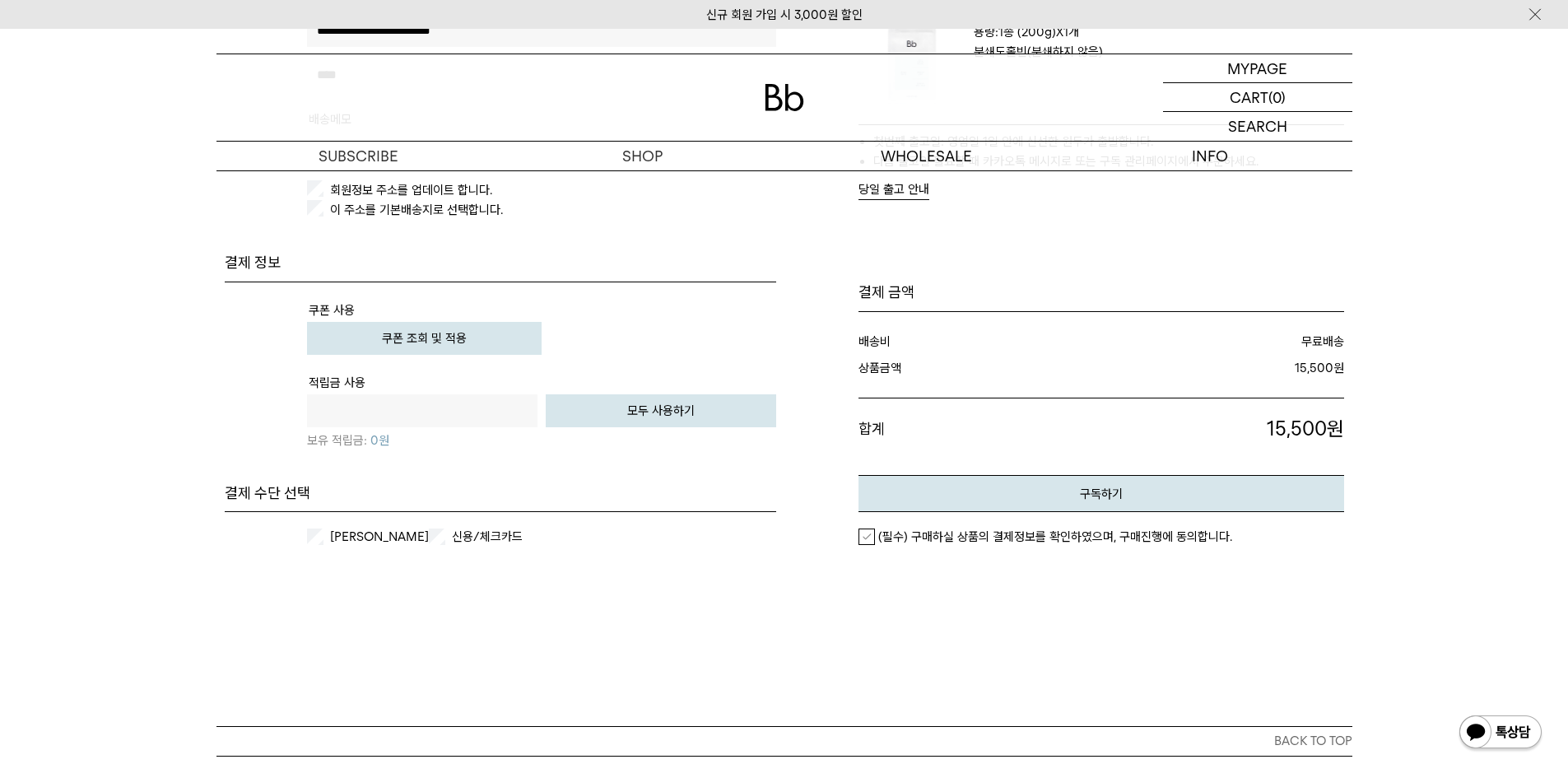
click at [601, 407] on button "모두 사용하기" at bounding box center [660, 411] width 230 height 33
type input "*"
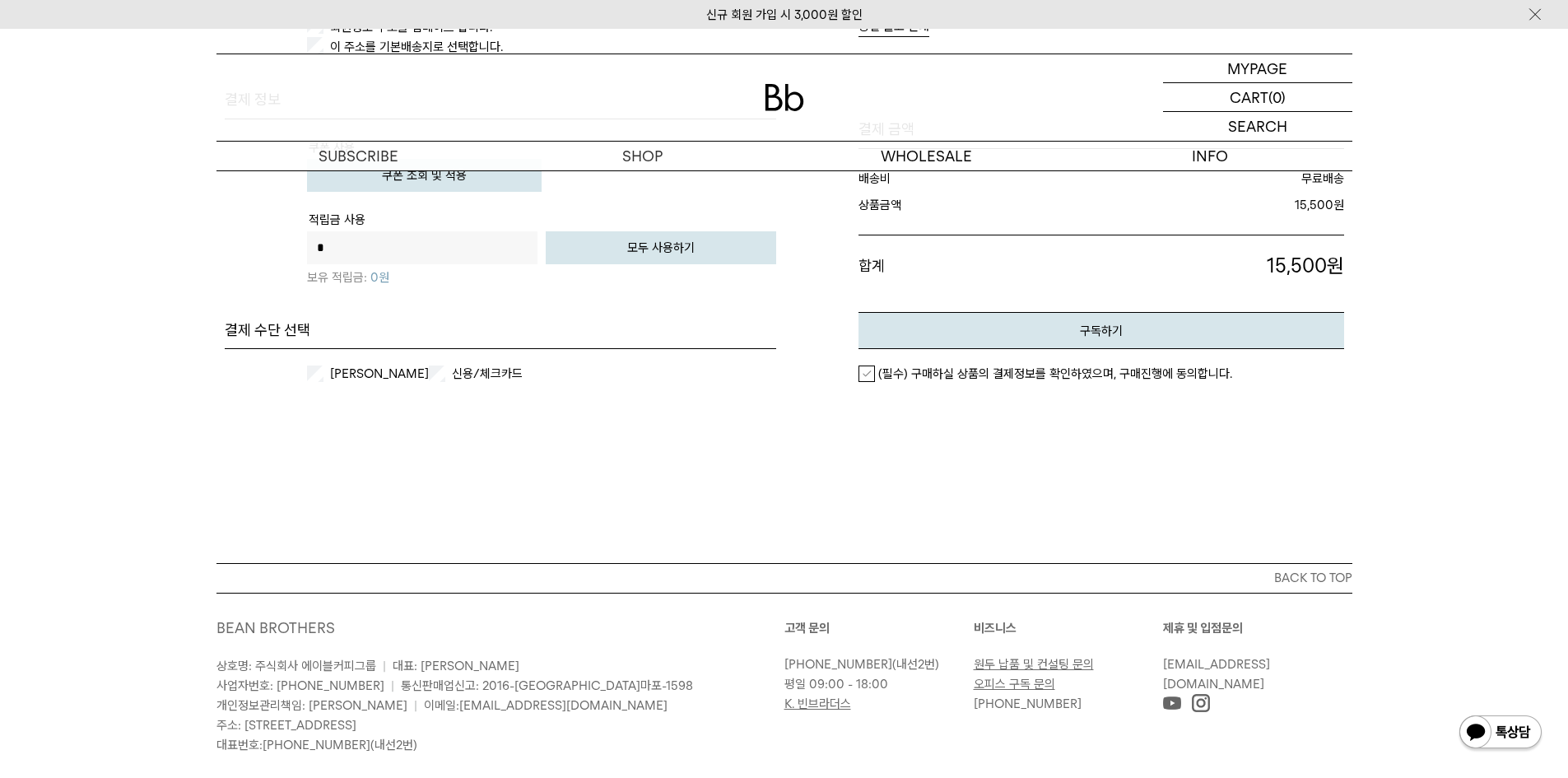
scroll to position [742, 0]
click at [373, 370] on label "[PERSON_NAME]" at bounding box center [378, 372] width 102 height 16
drag, startPoint x: 863, startPoint y: 370, endPoint x: 873, endPoint y: 364, distance: 11.7
click at [863, 370] on label "(필수) 구매하실 상품의 결제정보를 확인하였으며, 구매진행에 동의합니다." at bounding box center [1045, 372] width 374 height 16
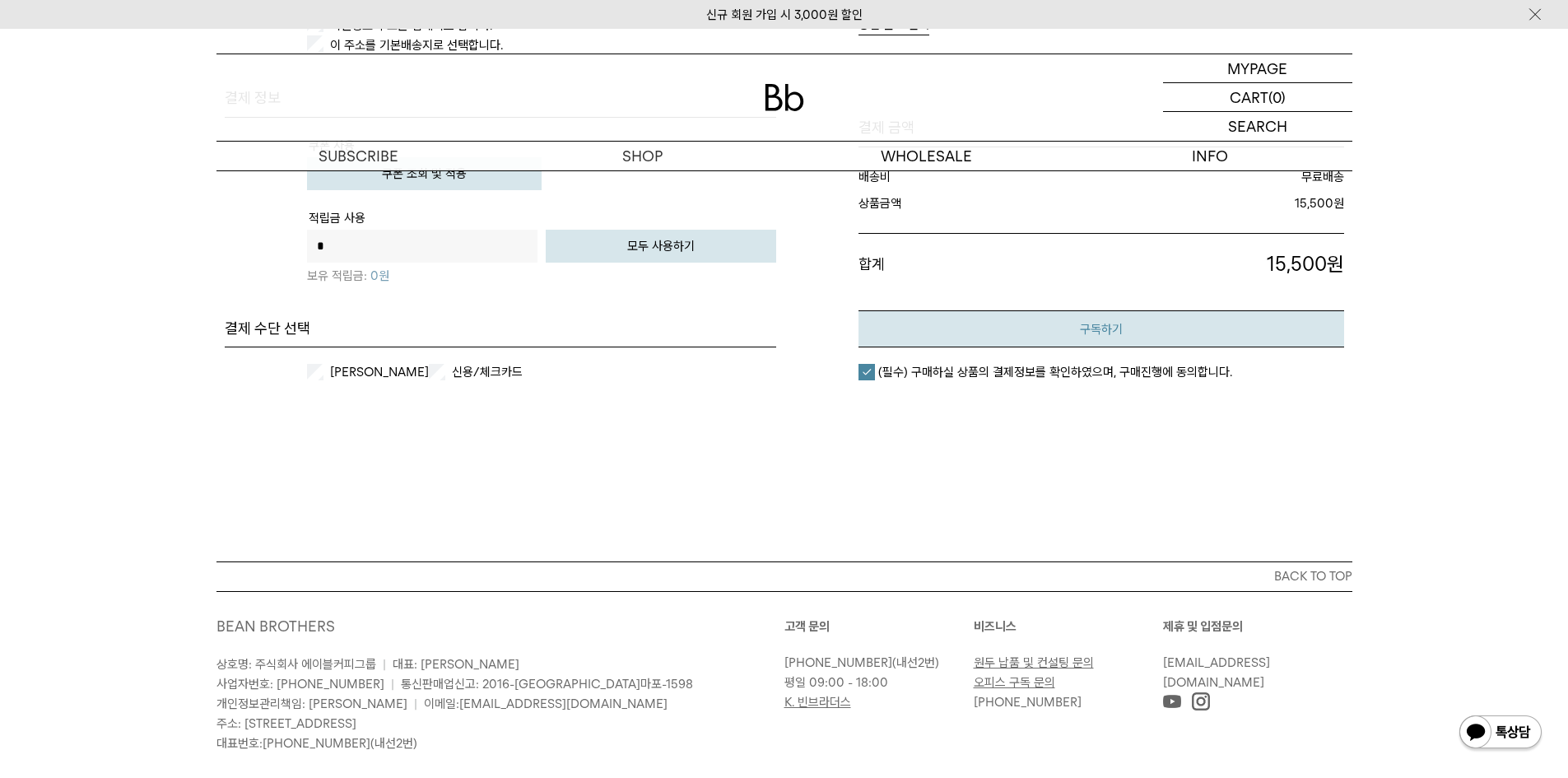
click at [912, 336] on button "구독하기" at bounding box center [1101, 329] width 486 height 37
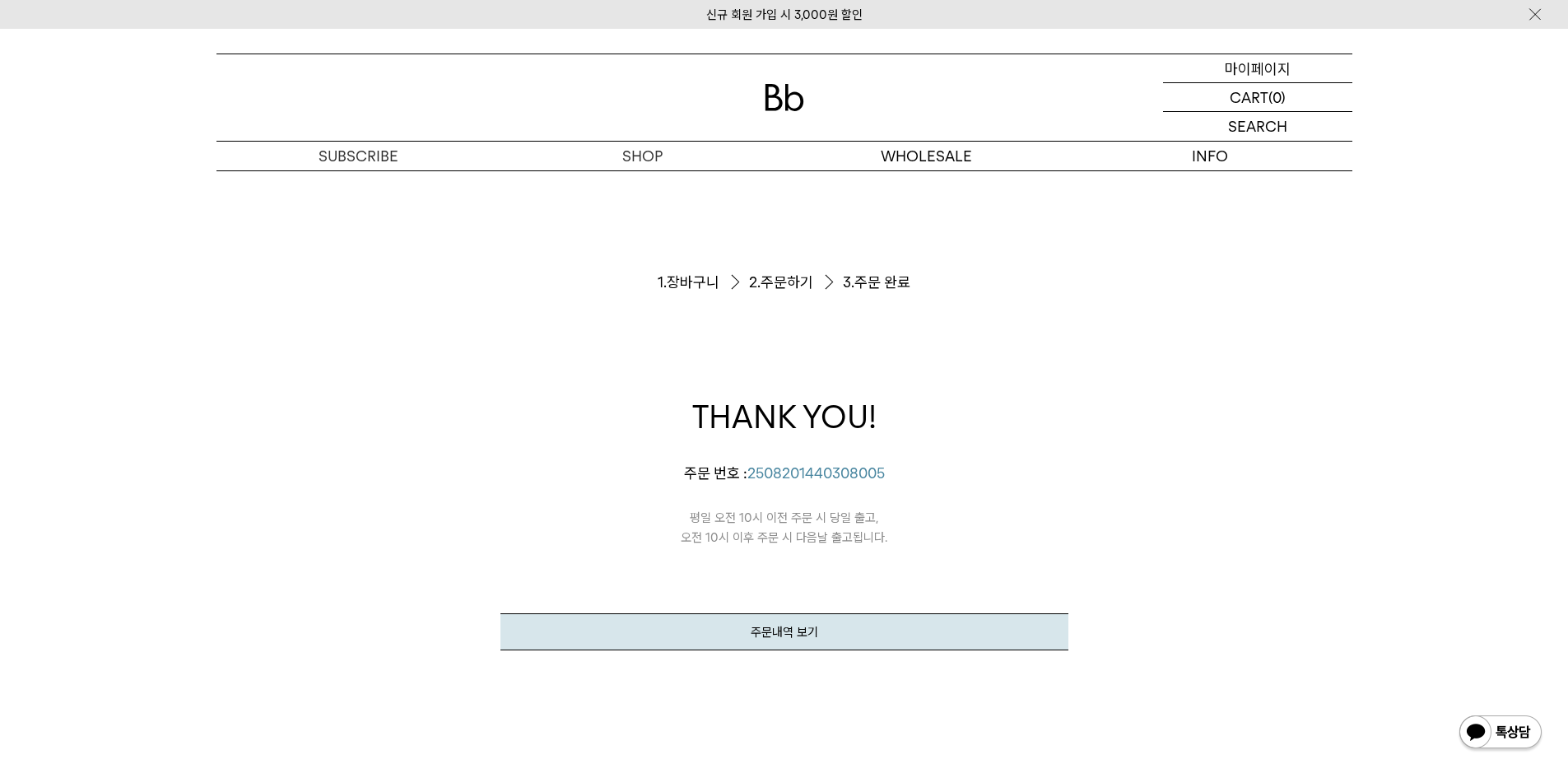
click at [1270, 77] on p "마이페이지" at bounding box center [1257, 68] width 66 height 28
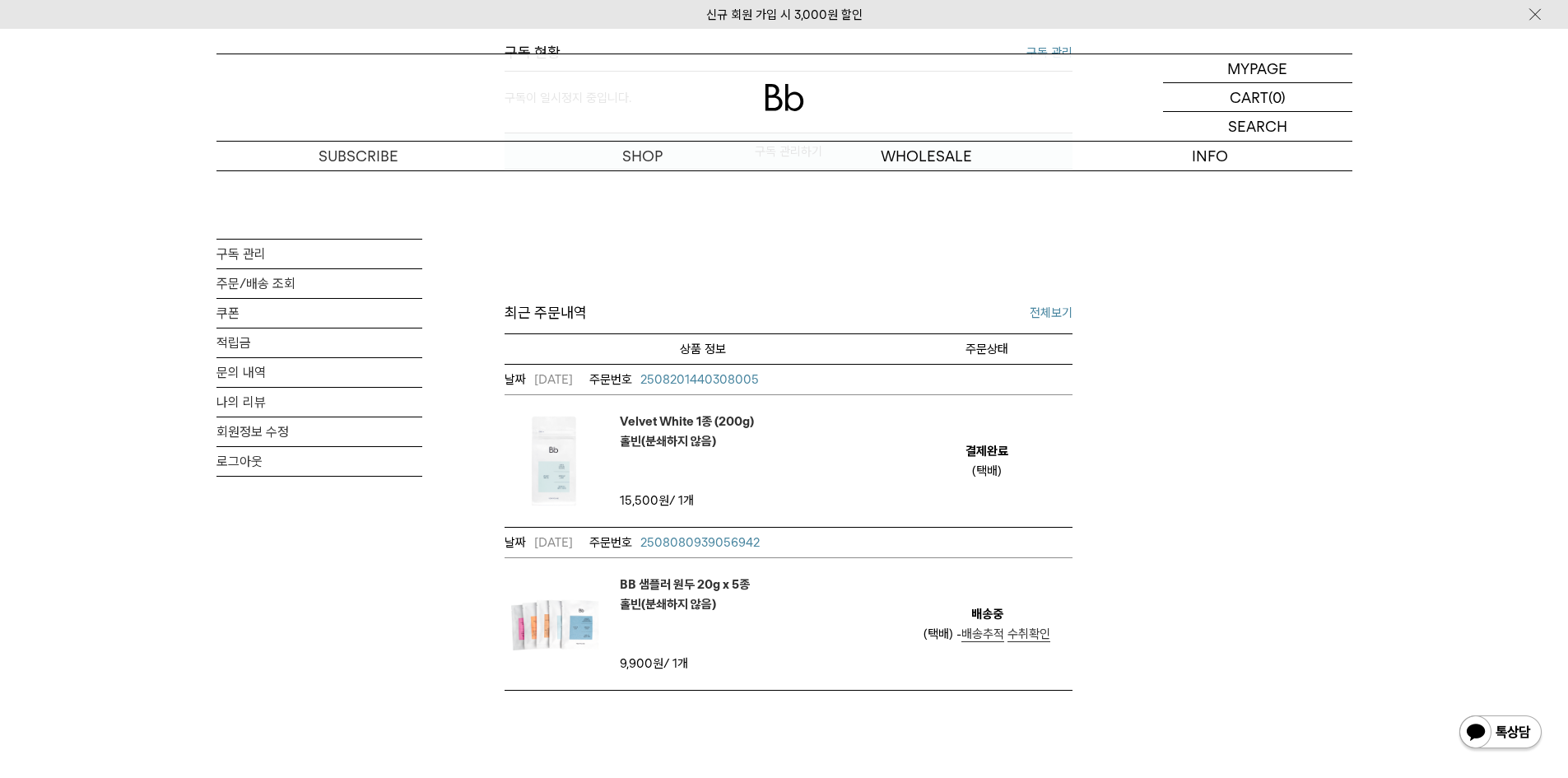
scroll to position [165, 0]
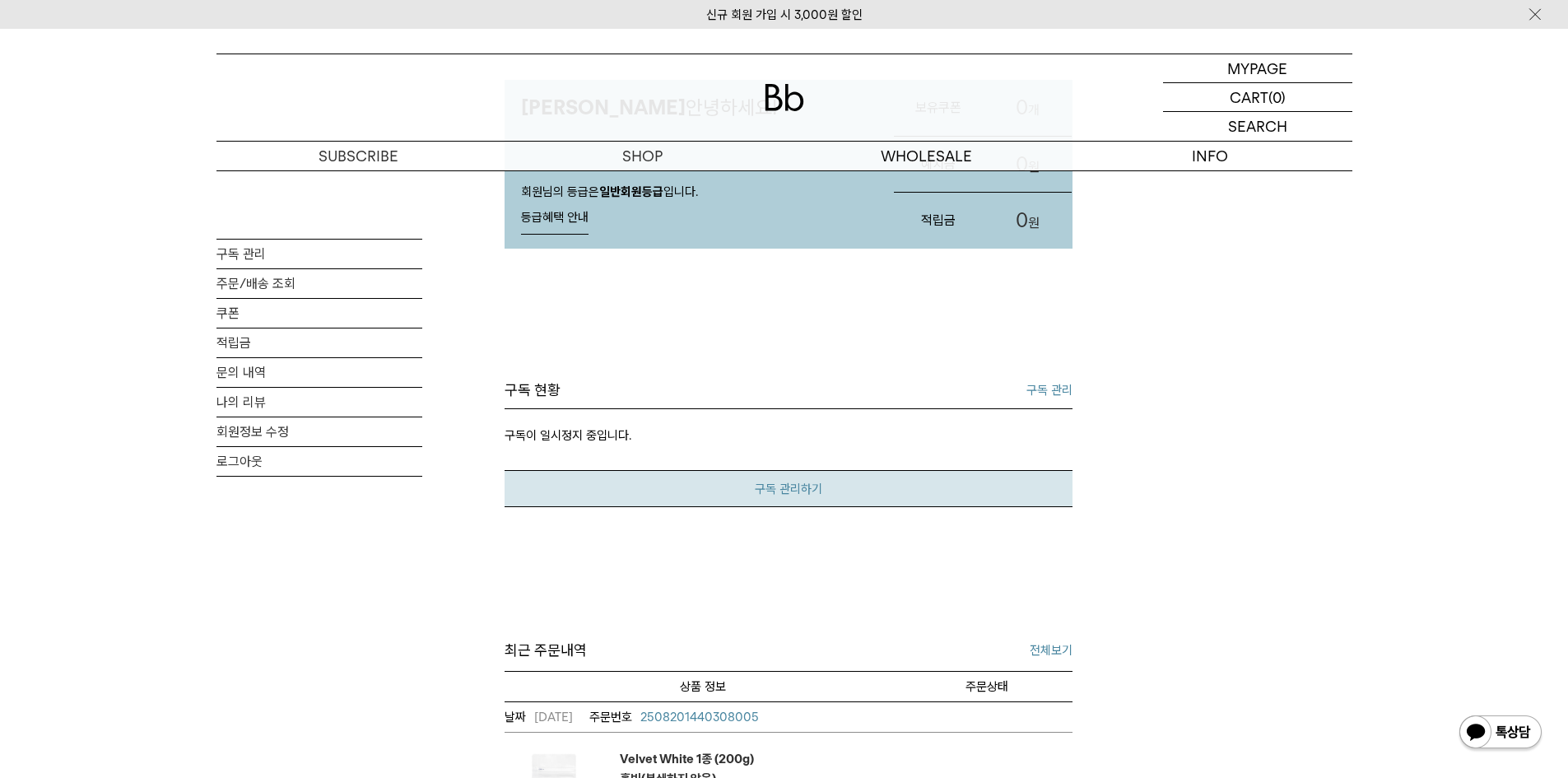
click at [642, 471] on link "구독 관리하기" at bounding box center [789, 489] width 568 height 37
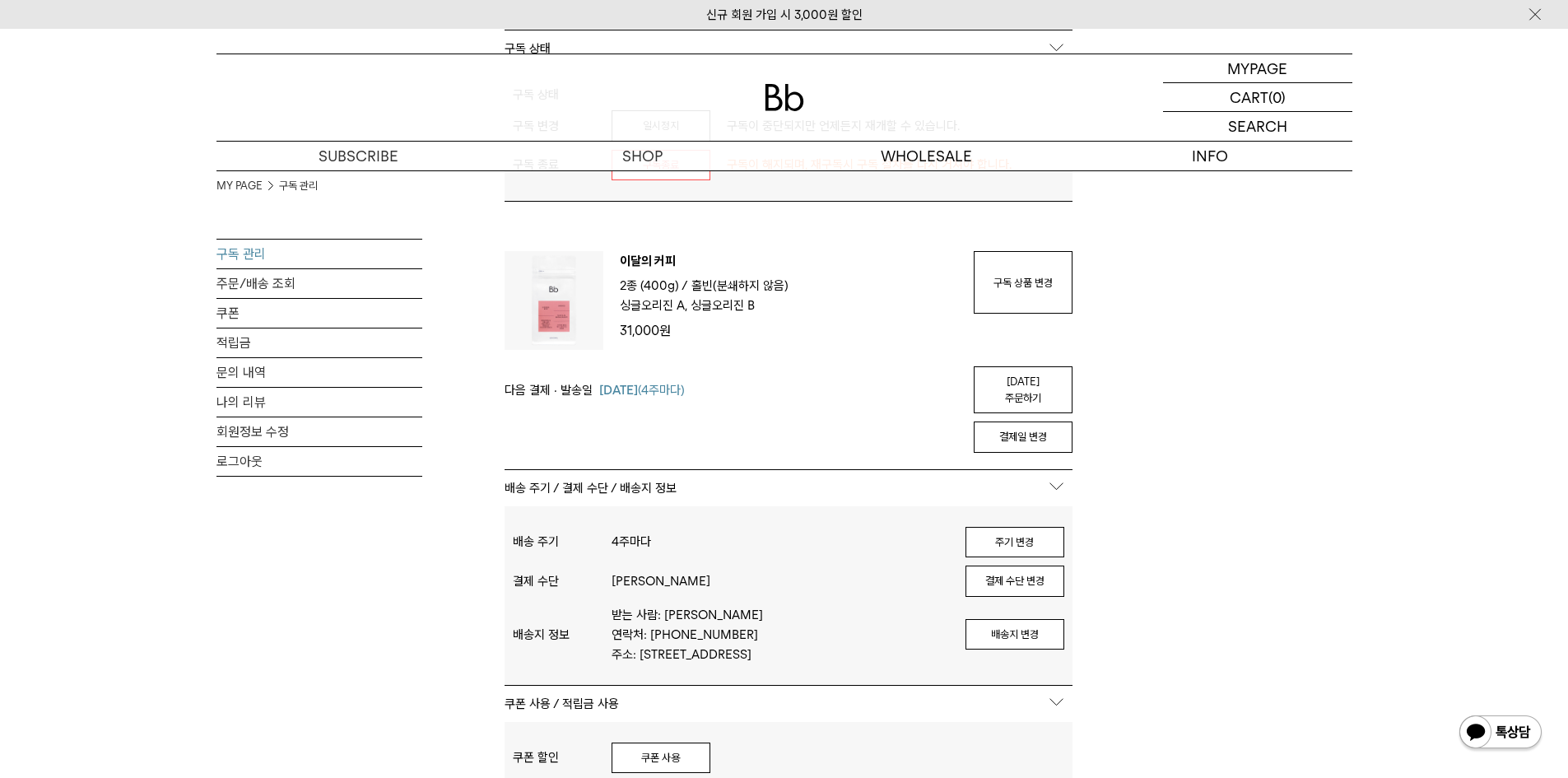
scroll to position [824, 0]
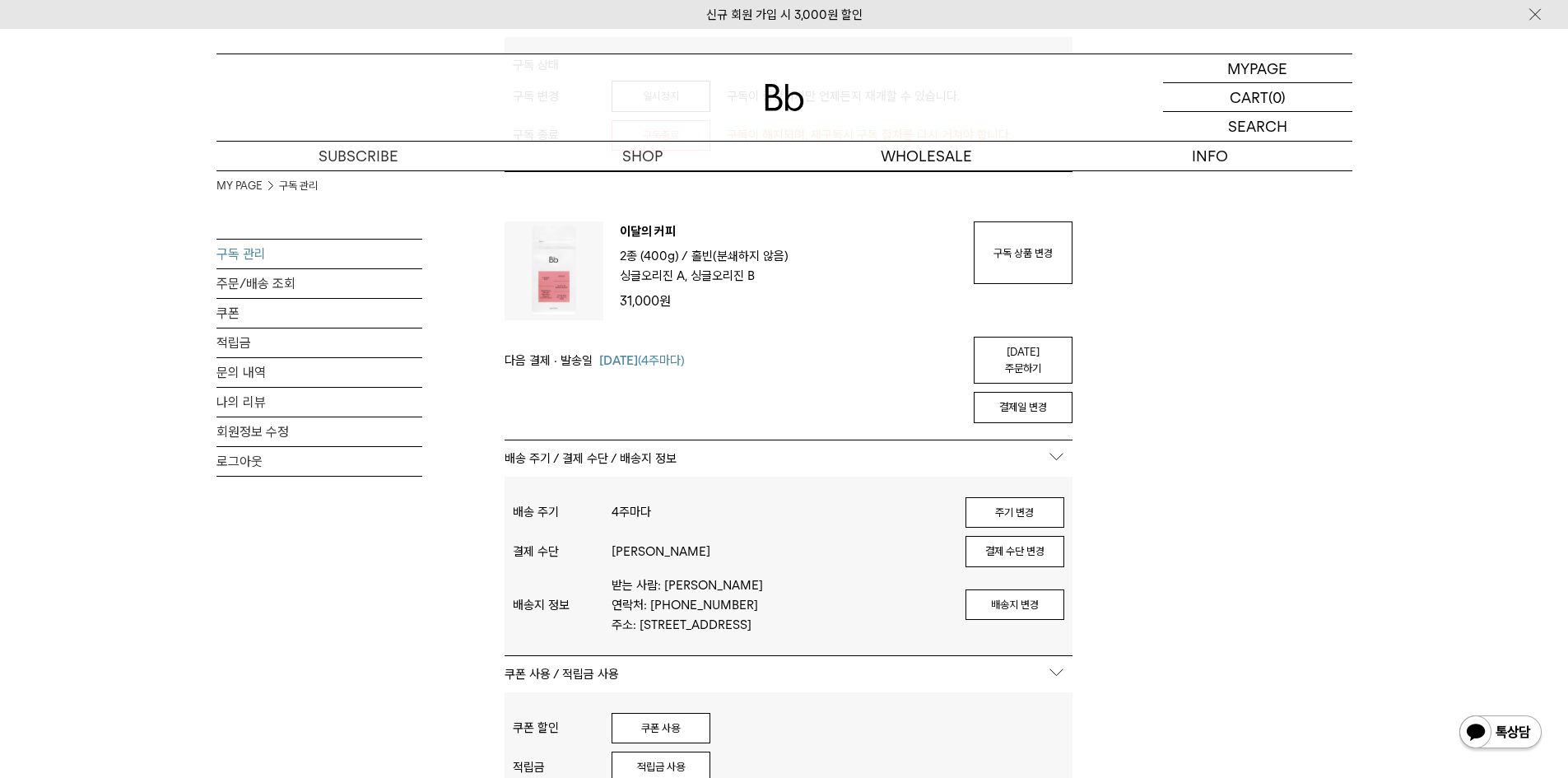
click at [450, 555] on div "MY PAGE 구독 관리 구독 관리 주문/배송 조회 쿠폰 적립금 문의 내역 나의 리뷰 회원정보 수정 로그아웃 구독중 구독 번호 : 54948 …" at bounding box center [784, 313] width 1136 height 1932
click at [1052, 448] on p "배송 주기 / 결제 수단 / 배송지 정보" at bounding box center [789, 459] width 568 height 36
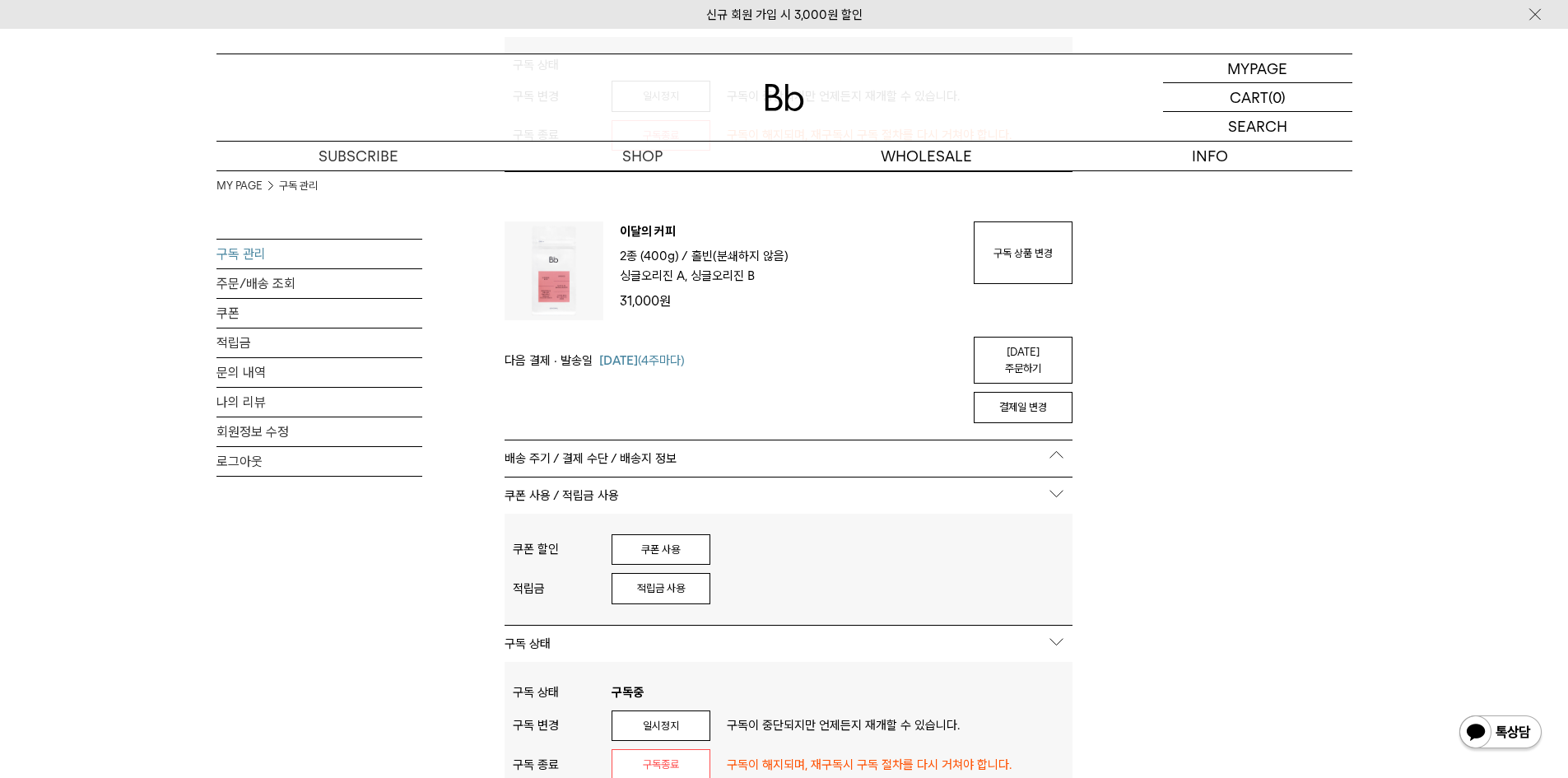
click at [1052, 448] on p "배송 주기 / 결제 수단 / 배송지 정보" at bounding box center [789, 459] width 568 height 36
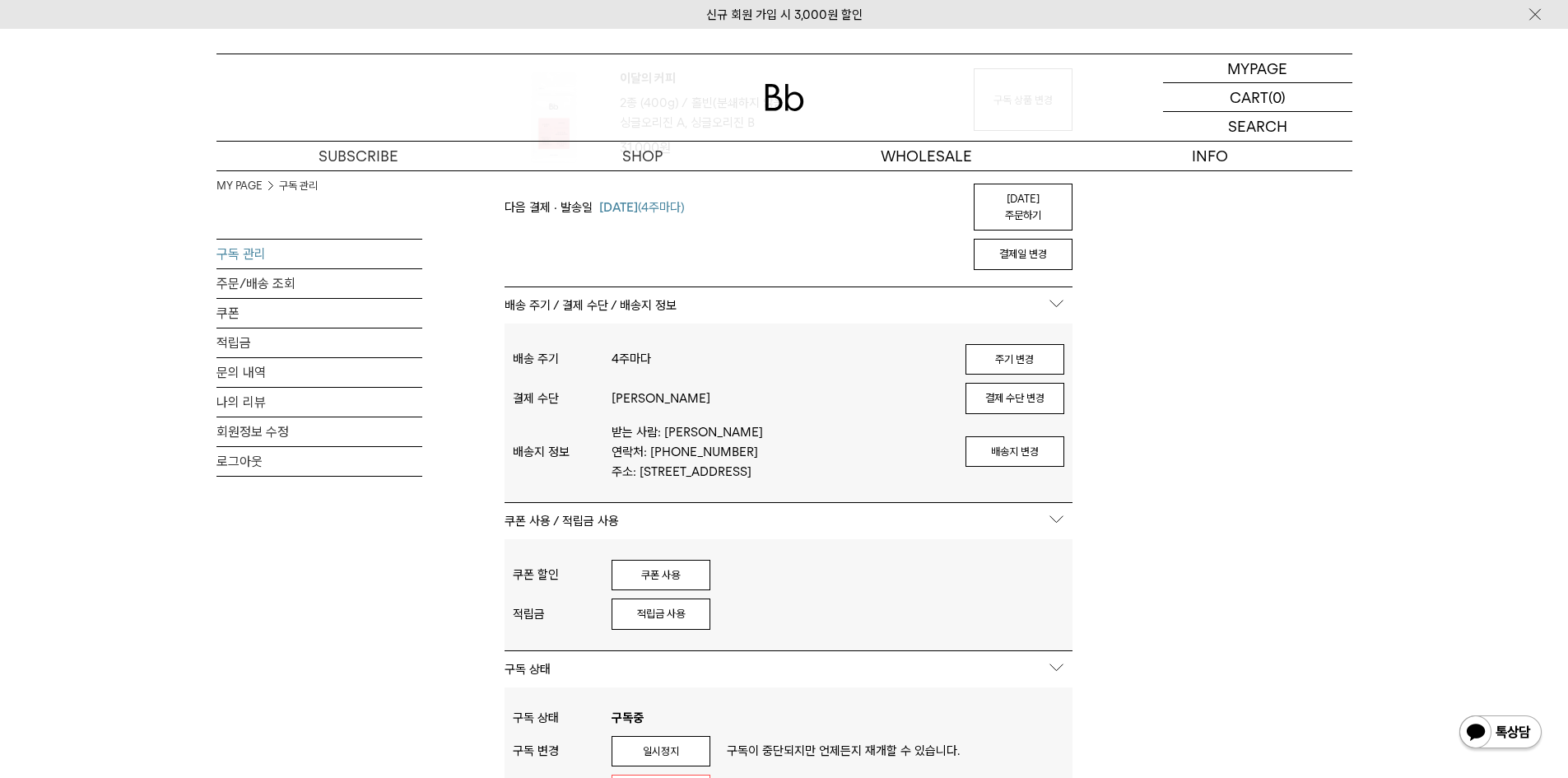
scroll to position [989, 0]
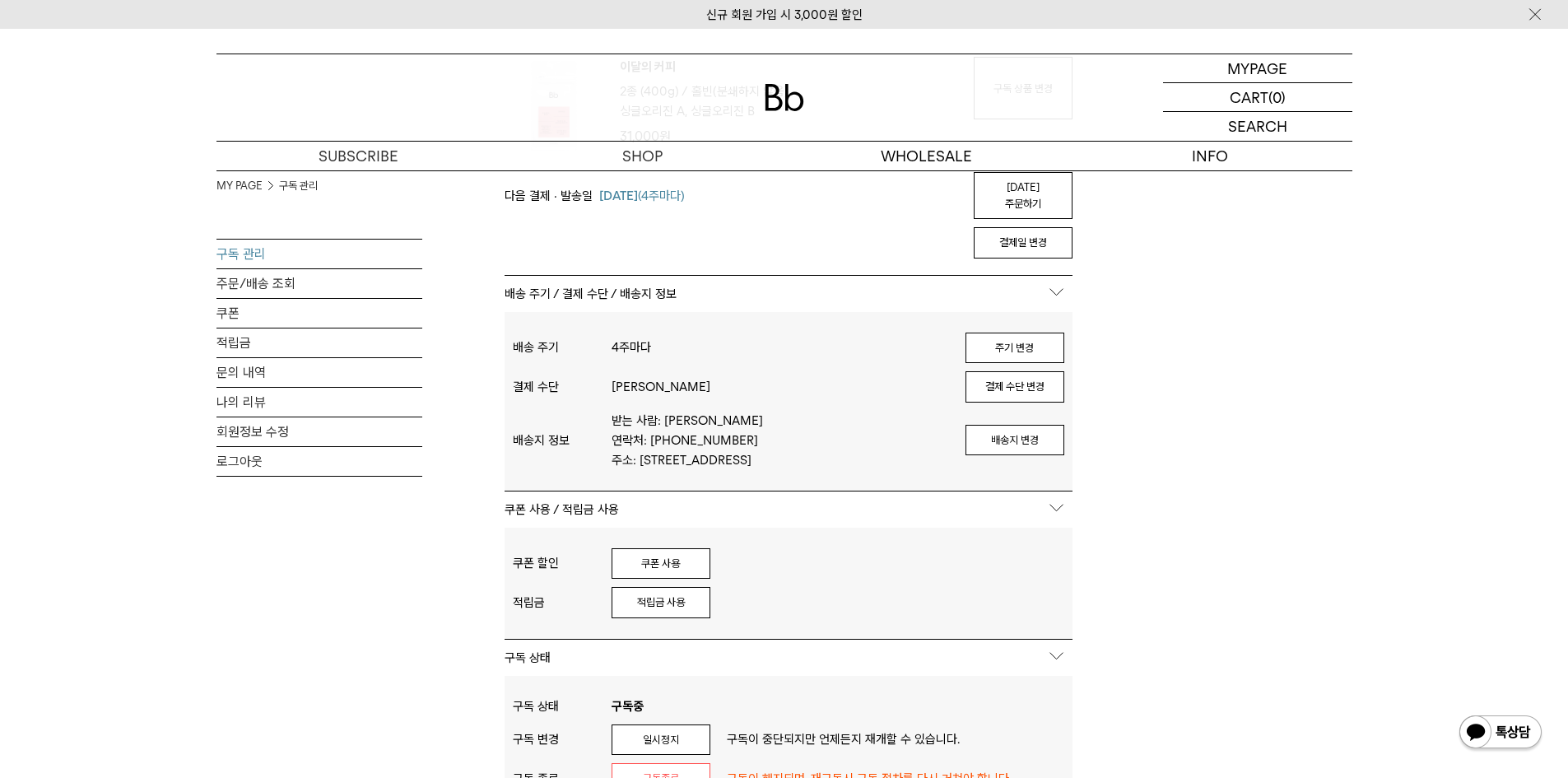
click at [1053, 288] on p "배송 주기 / 결제 수단 / 배송지 정보" at bounding box center [789, 294] width 568 height 36
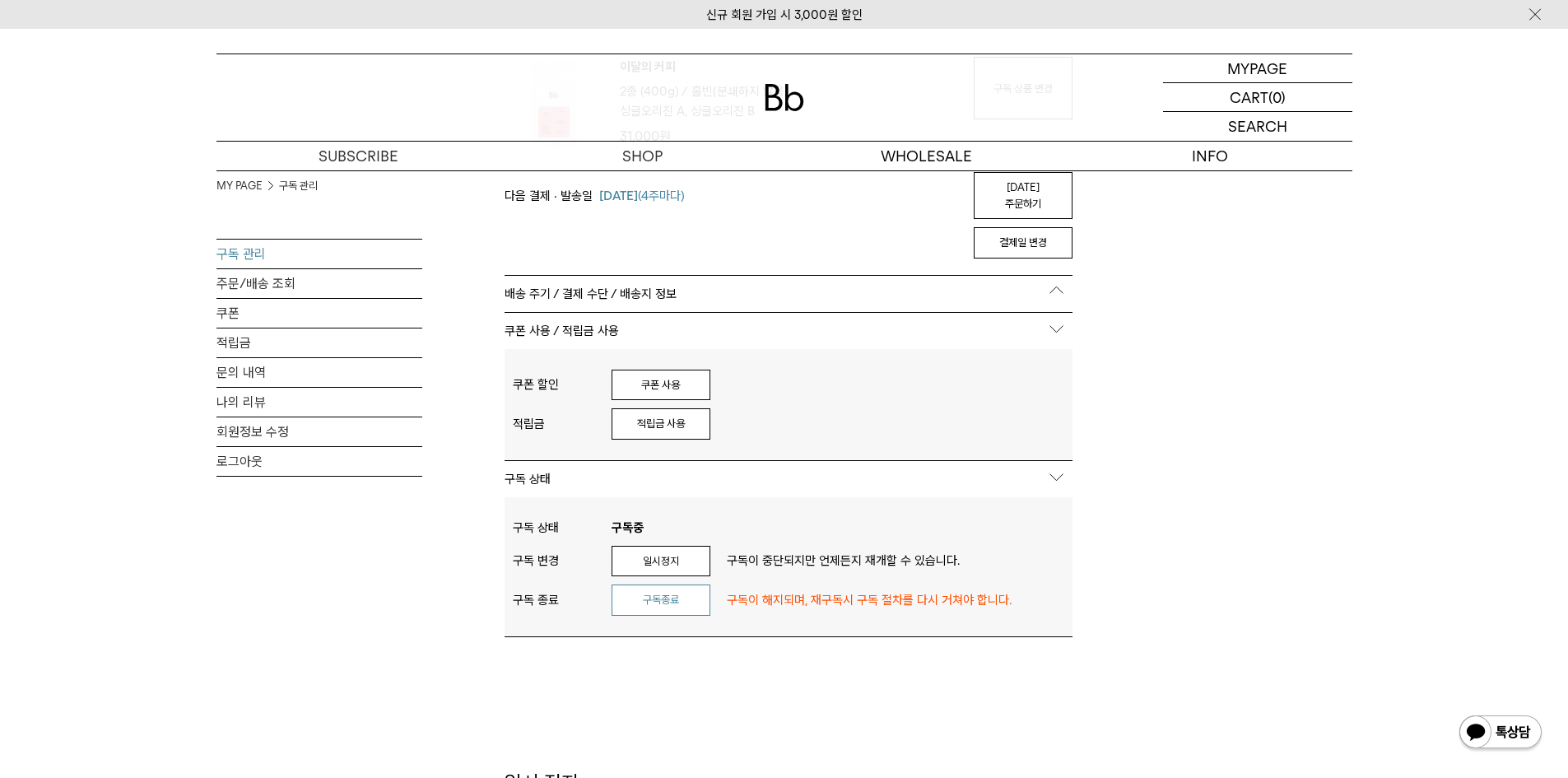
click at [695, 585] on button "구독종료" at bounding box center [661, 600] width 98 height 31
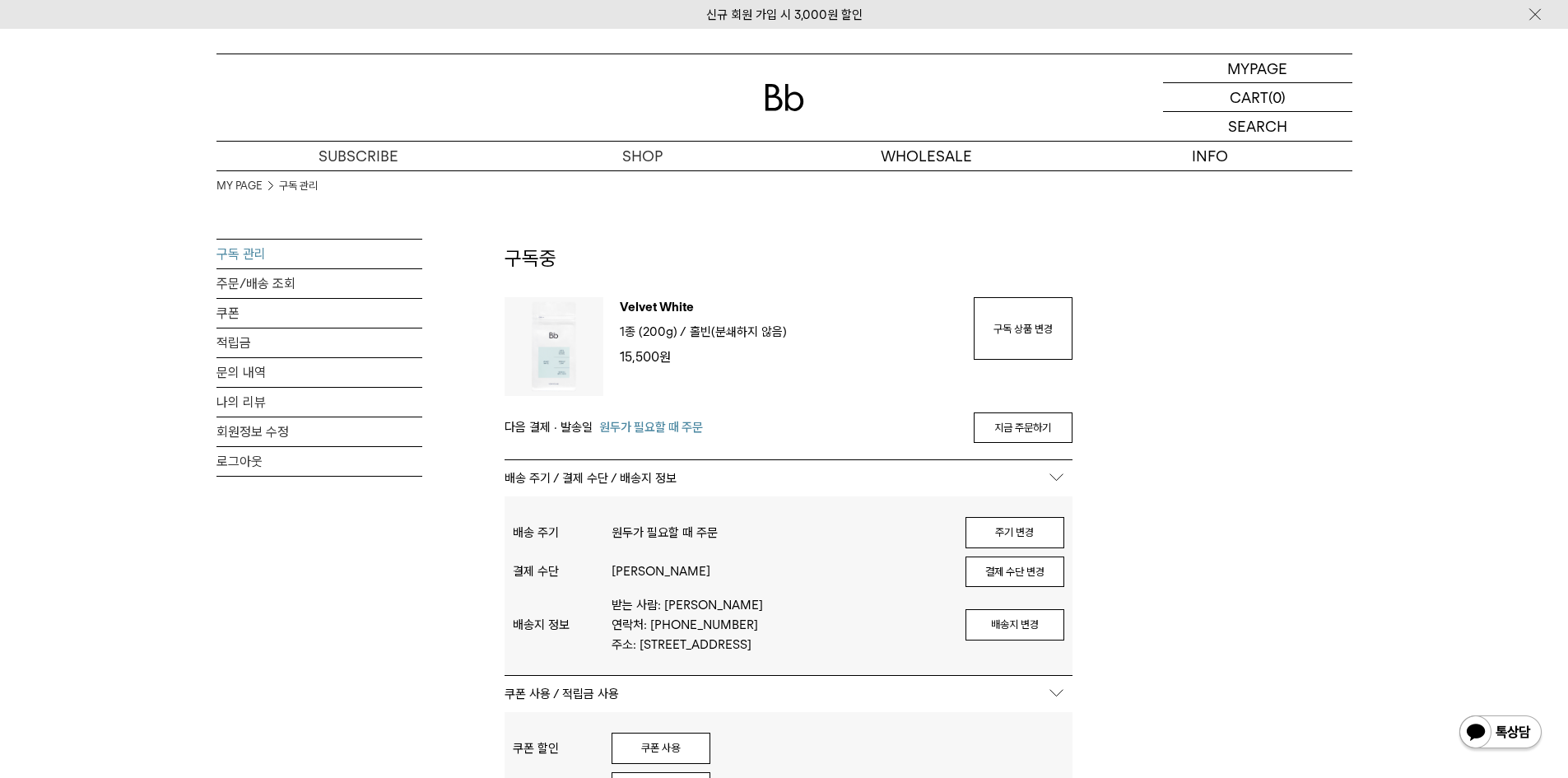
click at [664, 315] on p "Velvet White" at bounding box center [788, 309] width 337 height 25
click at [667, 310] on p "Velvet White" at bounding box center [788, 309] width 337 height 25
click at [559, 331] on img at bounding box center [554, 346] width 98 height 98
click at [603, 370] on div "Velvet White 1종 (200g) / 분쇄도 홀빈(분쇄하지 않음) 15,500 원" at bounding box center [780, 346] width 354 height 98
click at [664, 322] on p "1종 (200g) /" at bounding box center [652, 332] width 66 height 20
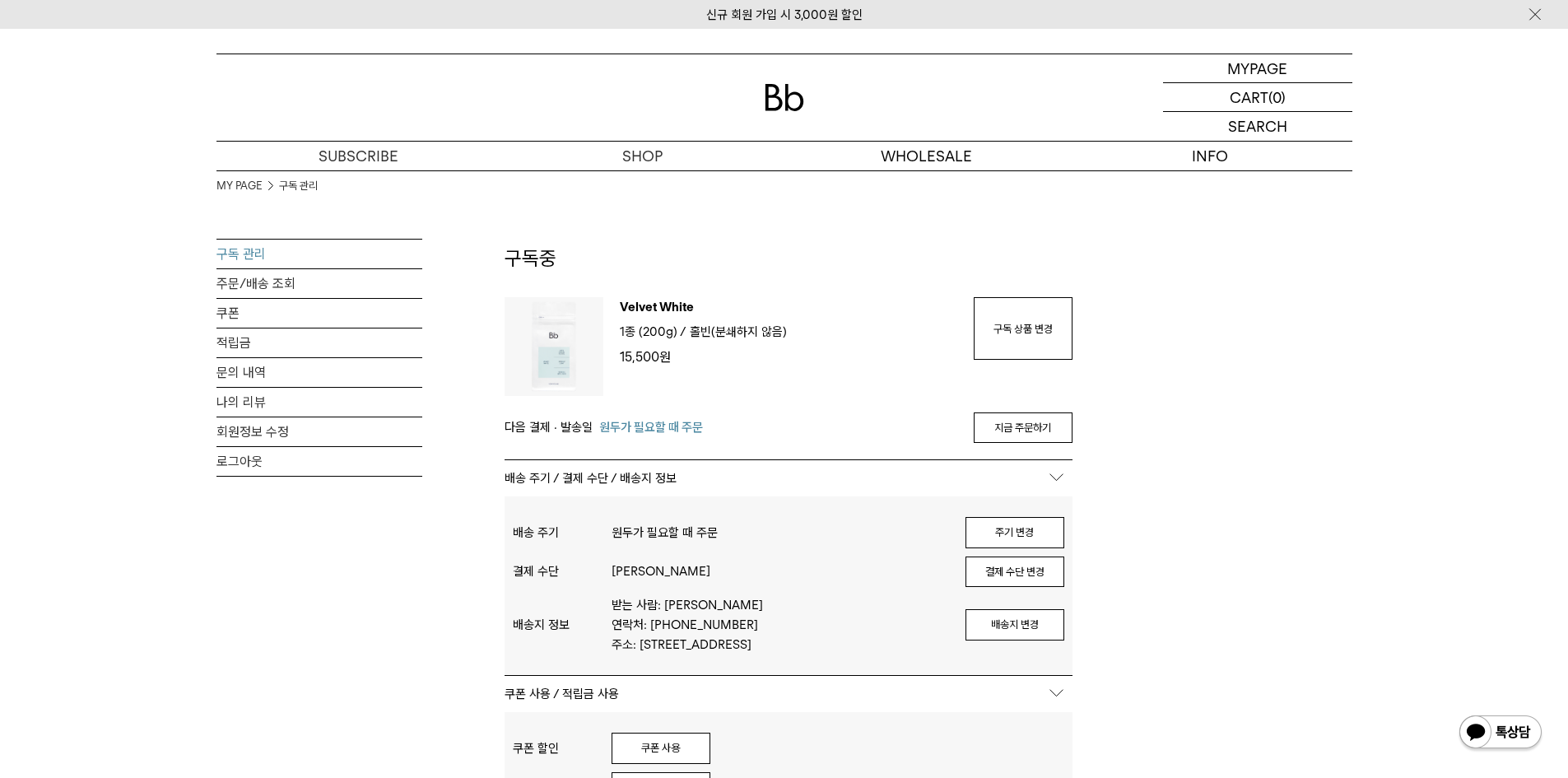
click at [652, 302] on p "Velvet White" at bounding box center [788, 309] width 337 height 25
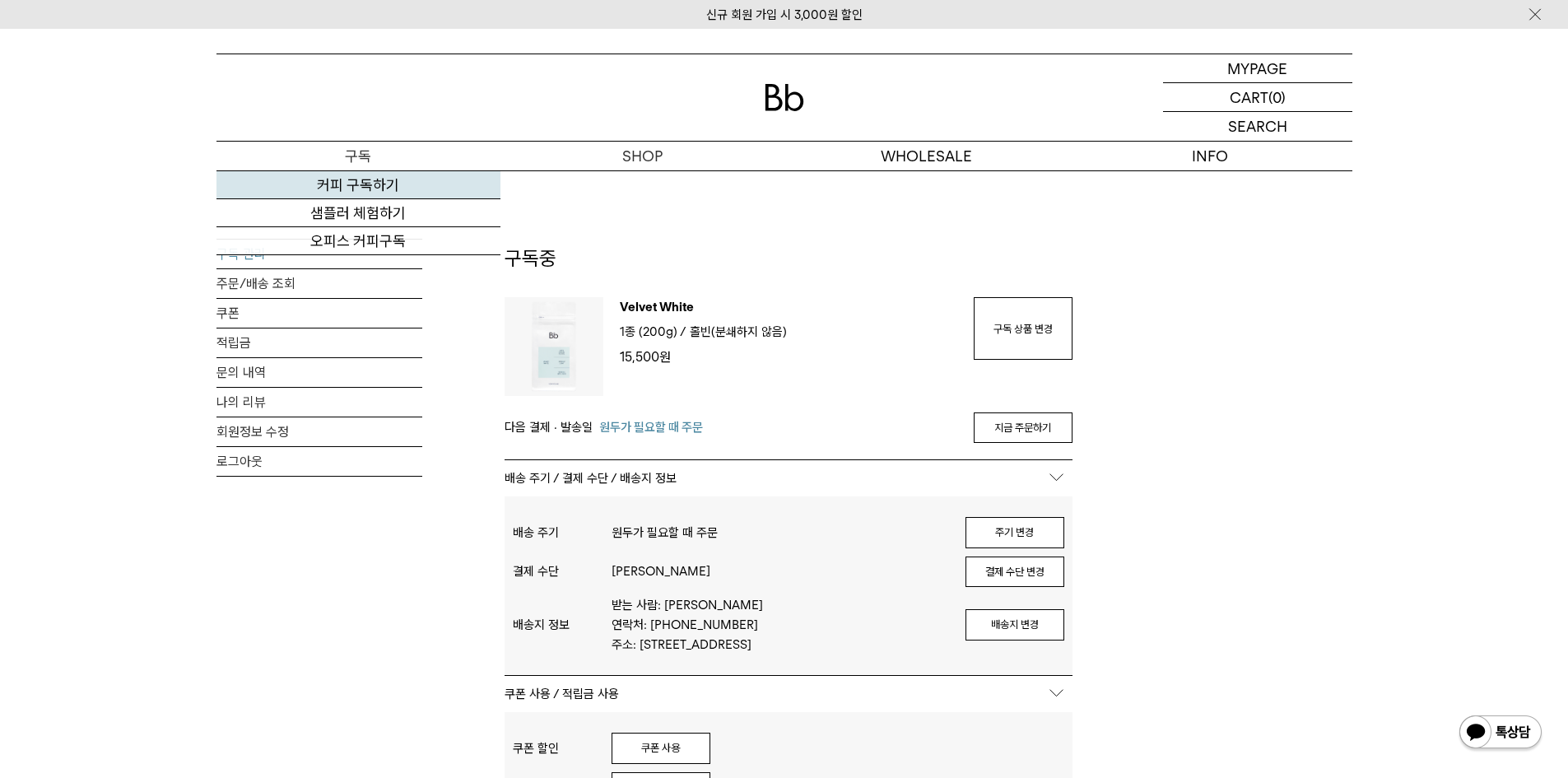
click at [386, 187] on link "커피 구독하기" at bounding box center [358, 185] width 284 height 28
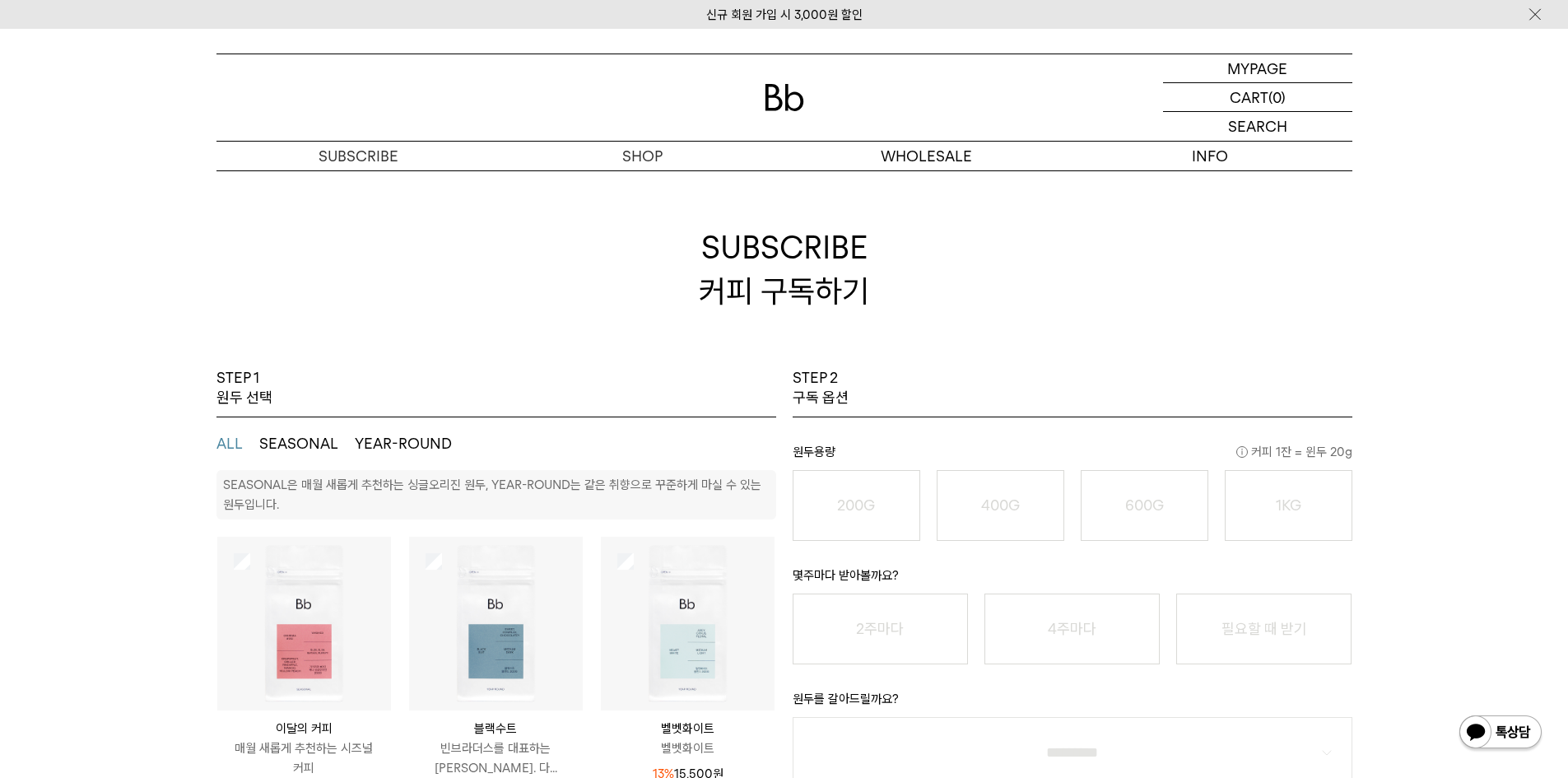
click at [667, 639] on img at bounding box center [687, 623] width 173 height 174
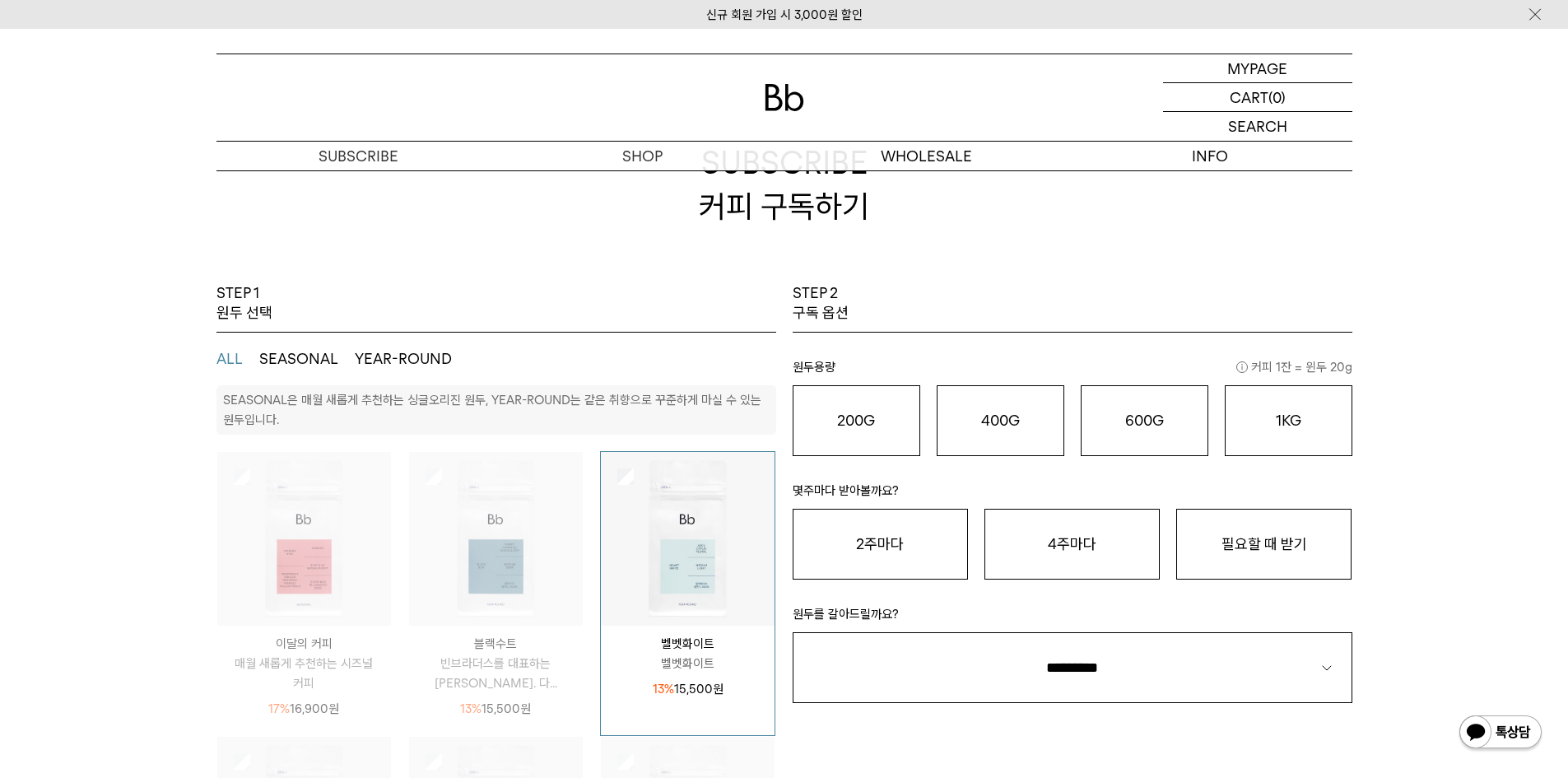
scroll to position [165, 0]
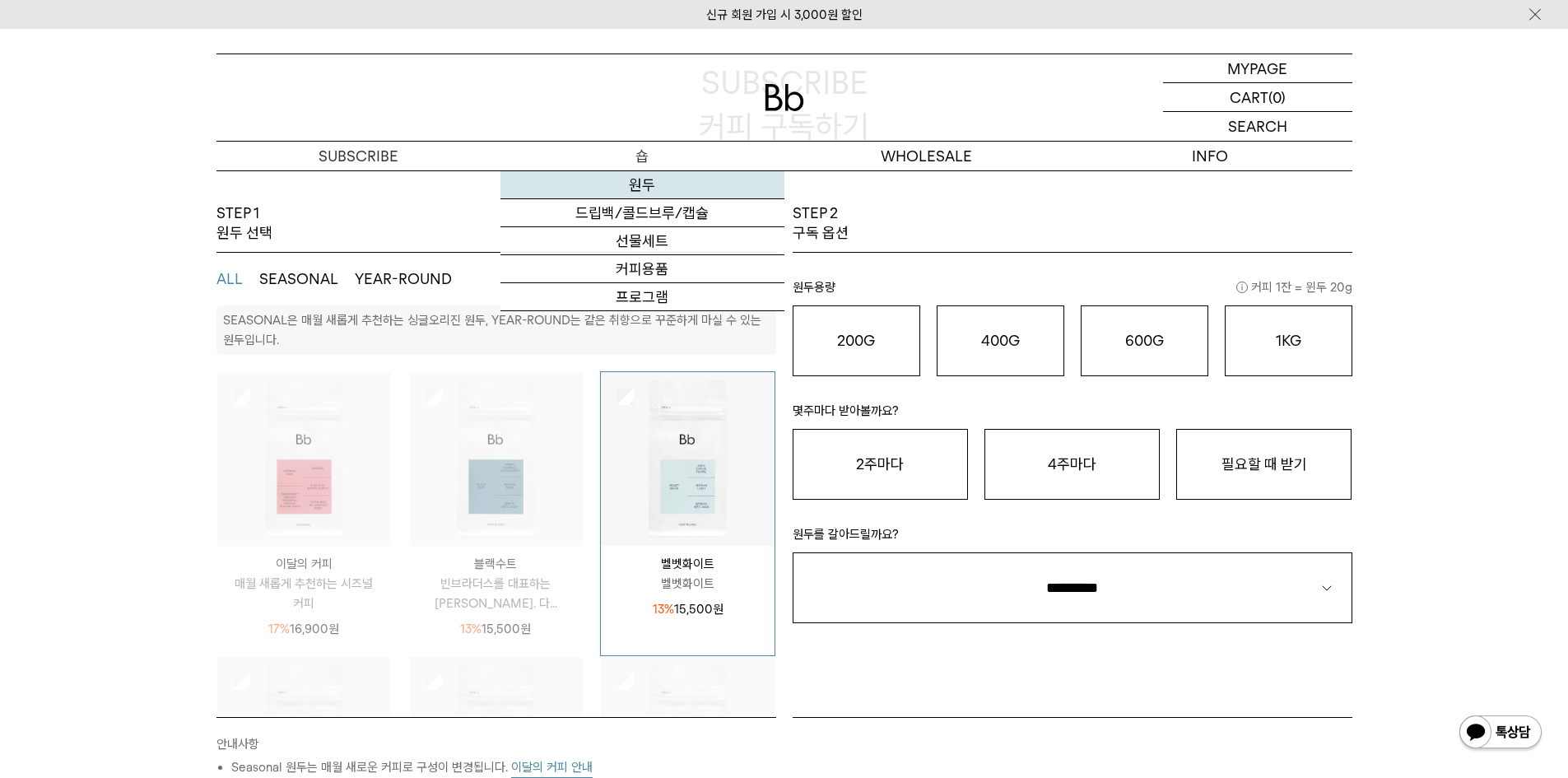
click at [672, 180] on link "원두" at bounding box center [642, 185] width 284 height 28
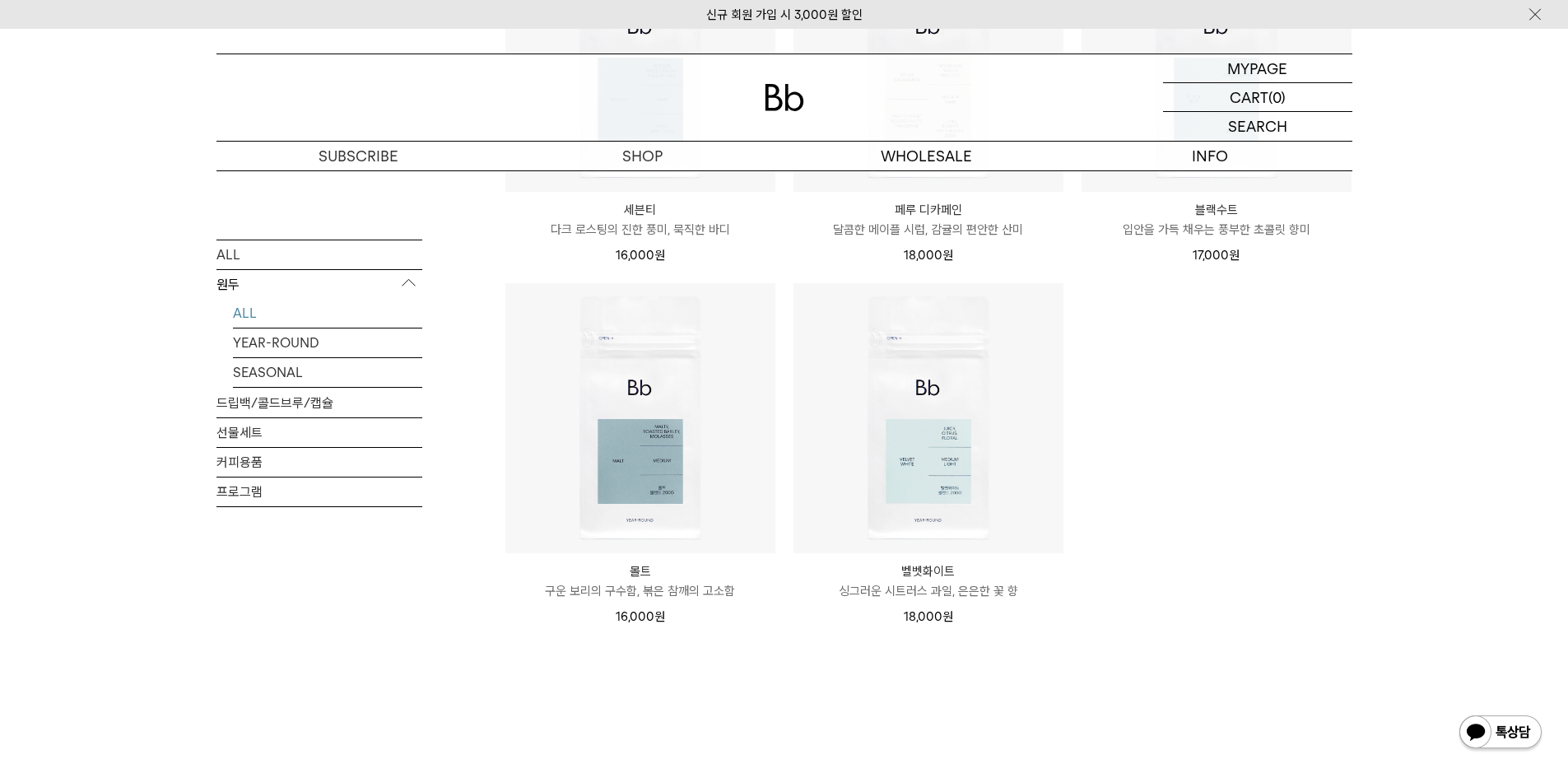
scroll to position [1154, 0]
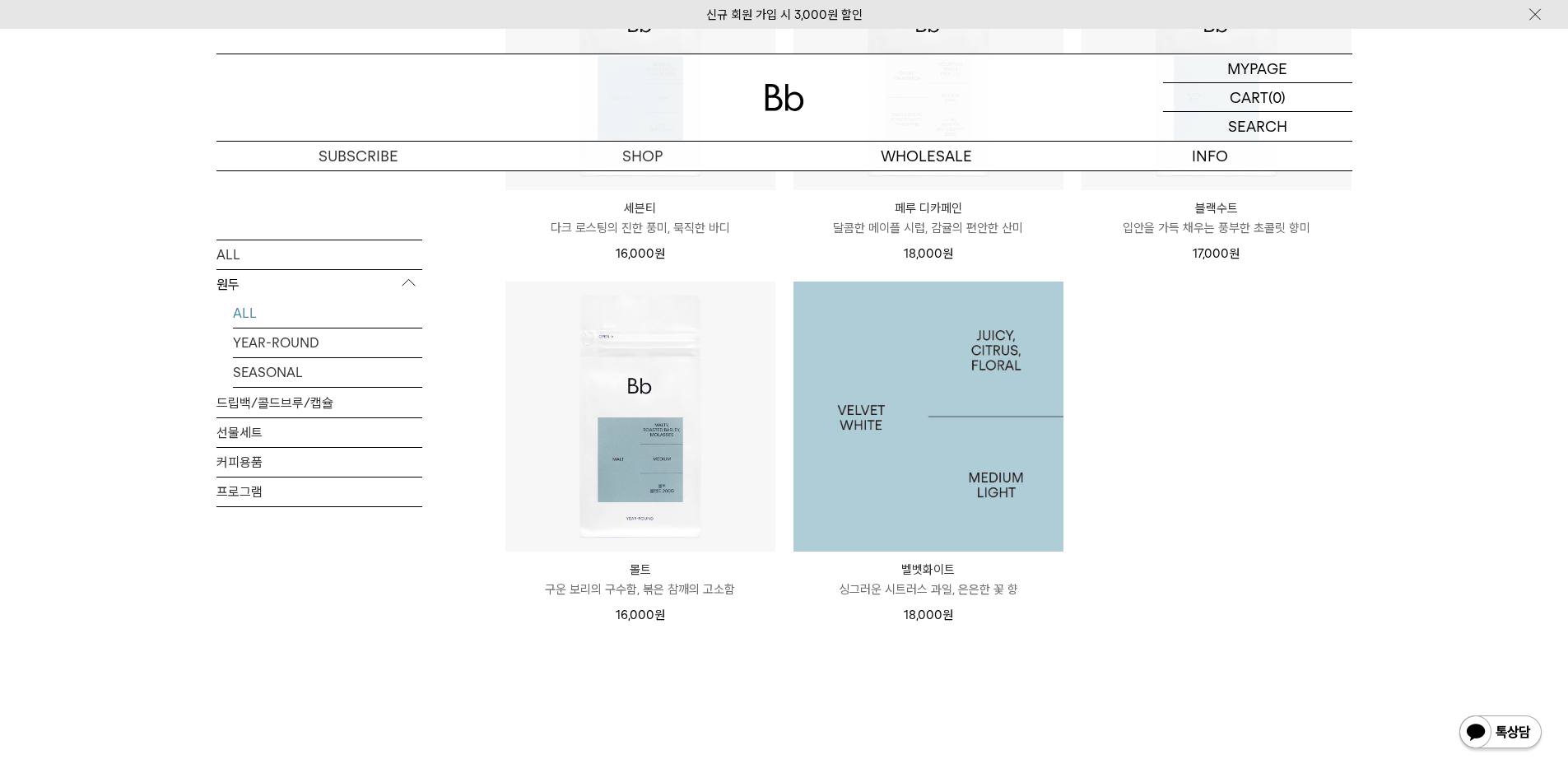
click at [956, 468] on img at bounding box center [929, 416] width 270 height 270
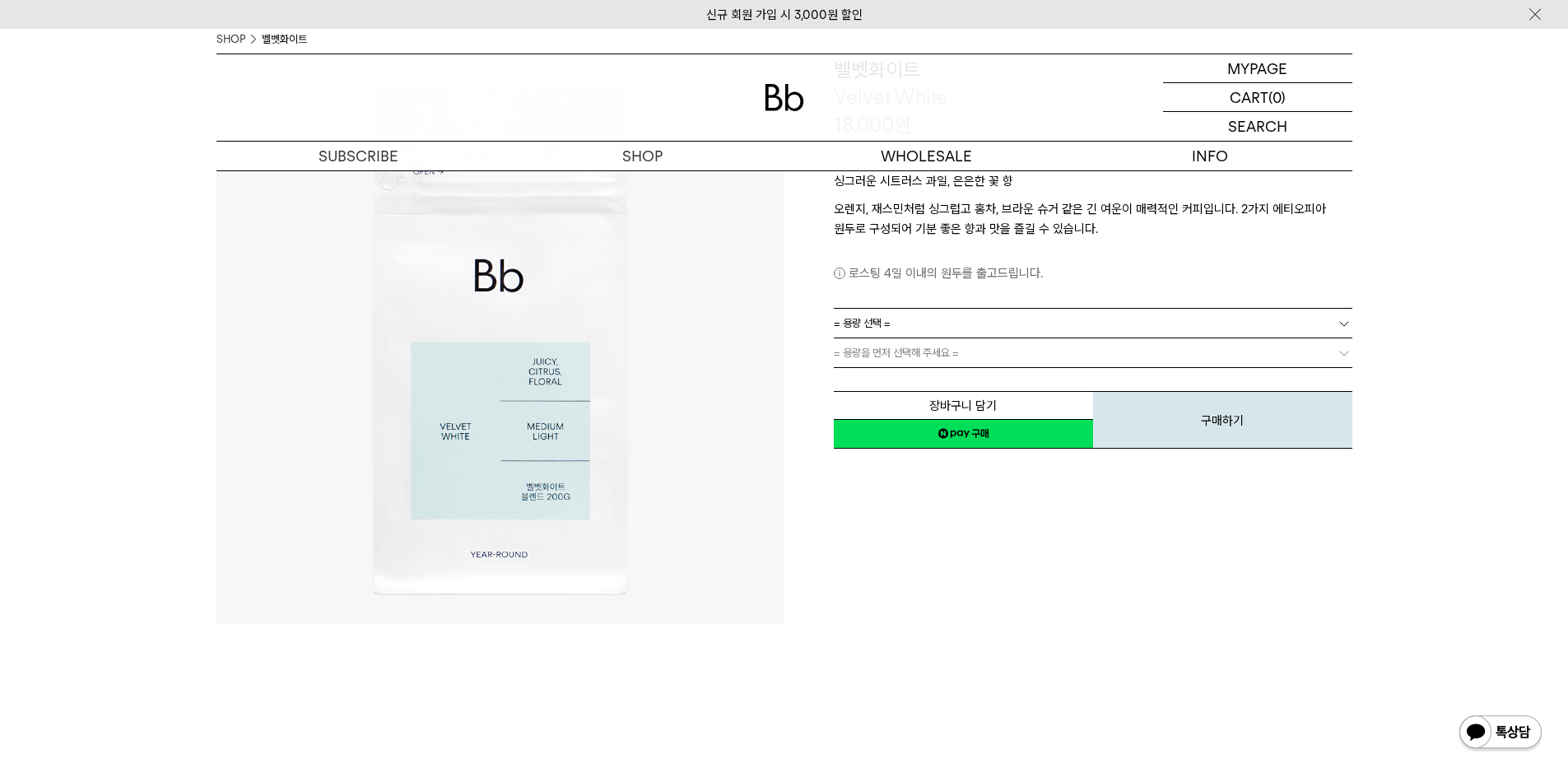
scroll to position [165, 0]
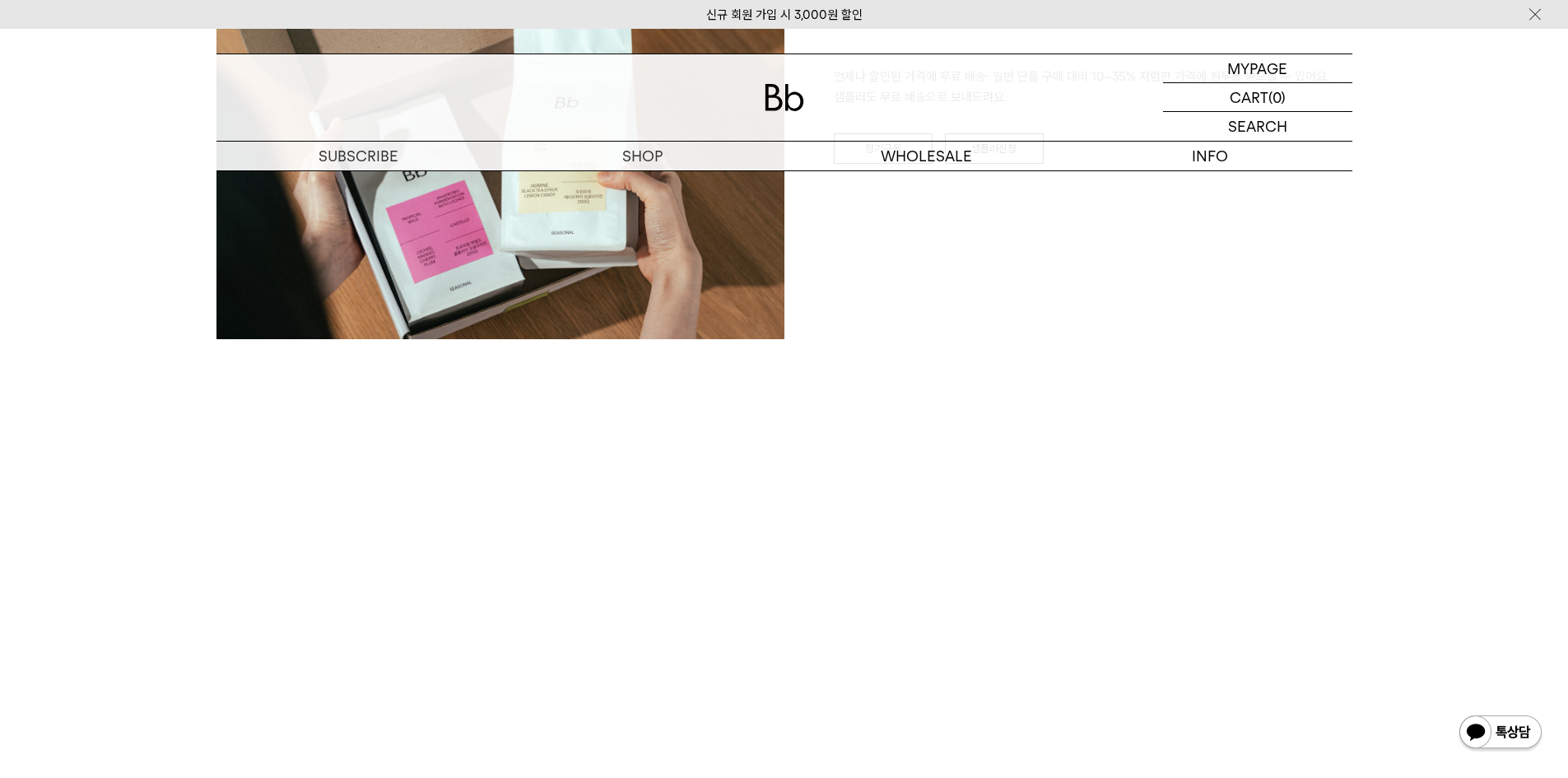
scroll to position [2800, 0]
